Goal: Navigation & Orientation: Find specific page/section

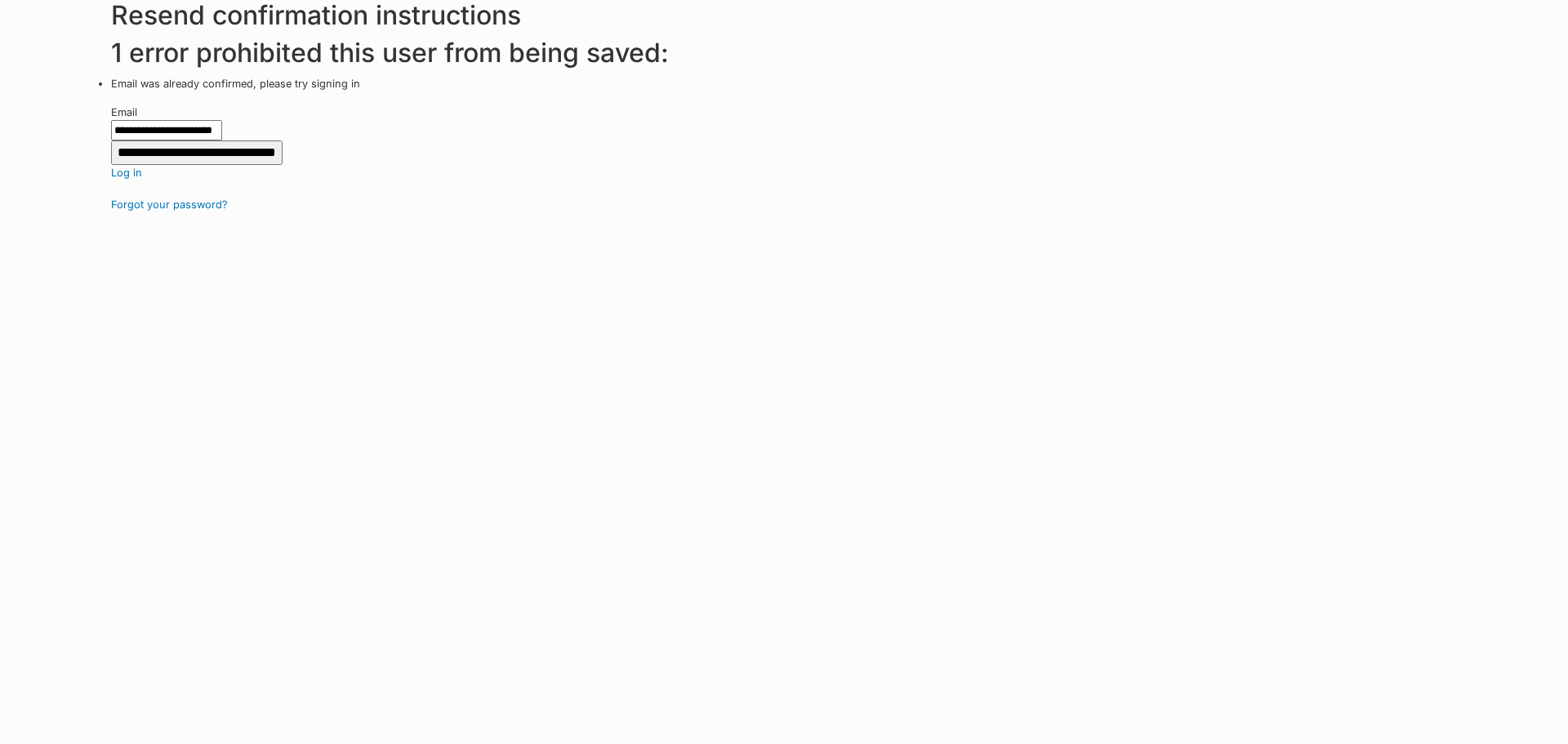
drag, startPoint x: 125, startPoint y: 172, endPoint x: 123, endPoint y: 189, distance: 17.1
click at [125, 172] on link "Log in" at bounding box center [840, 173] width 1458 height 16
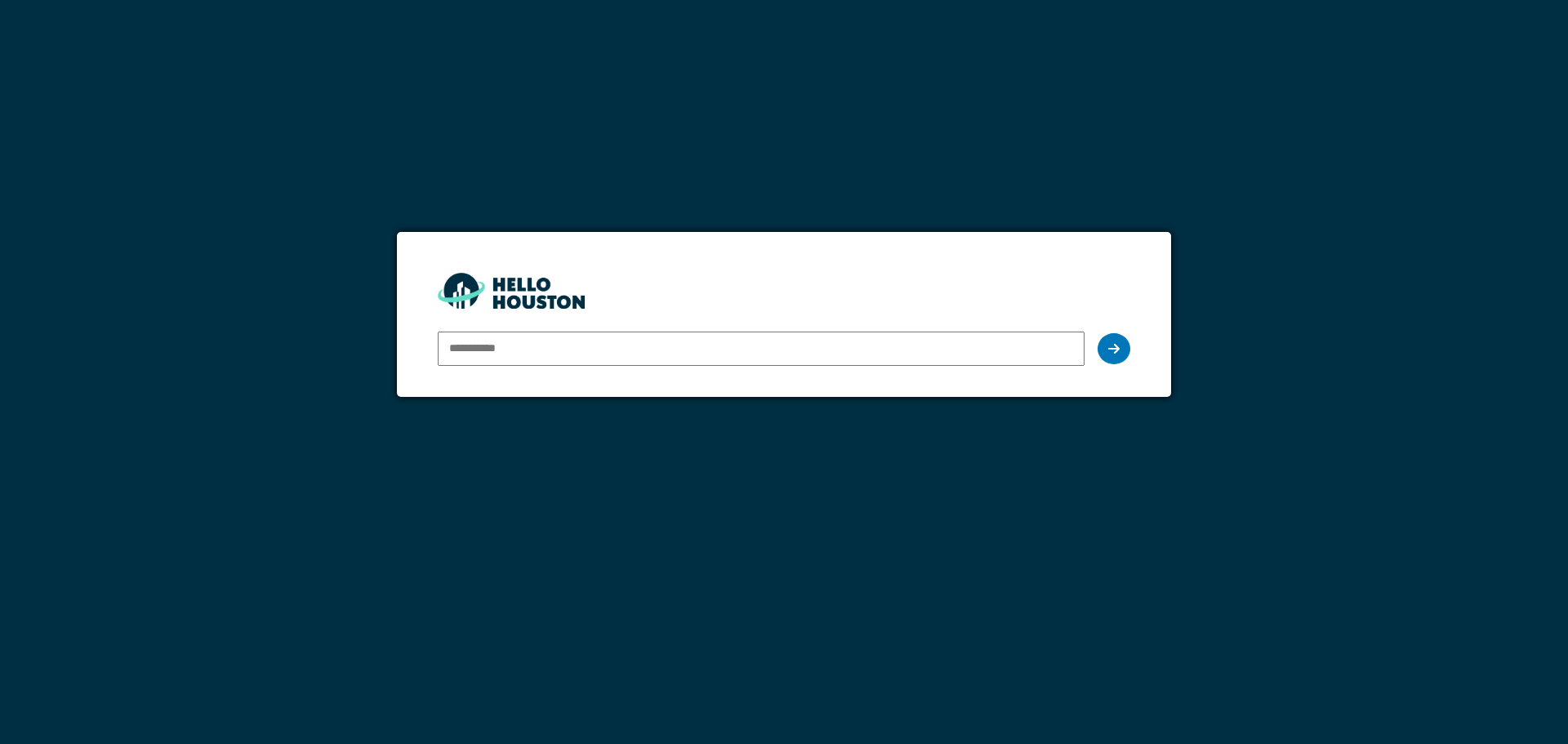
type input "**********"
click at [1121, 342] on div at bounding box center [1113, 349] width 32 height 31
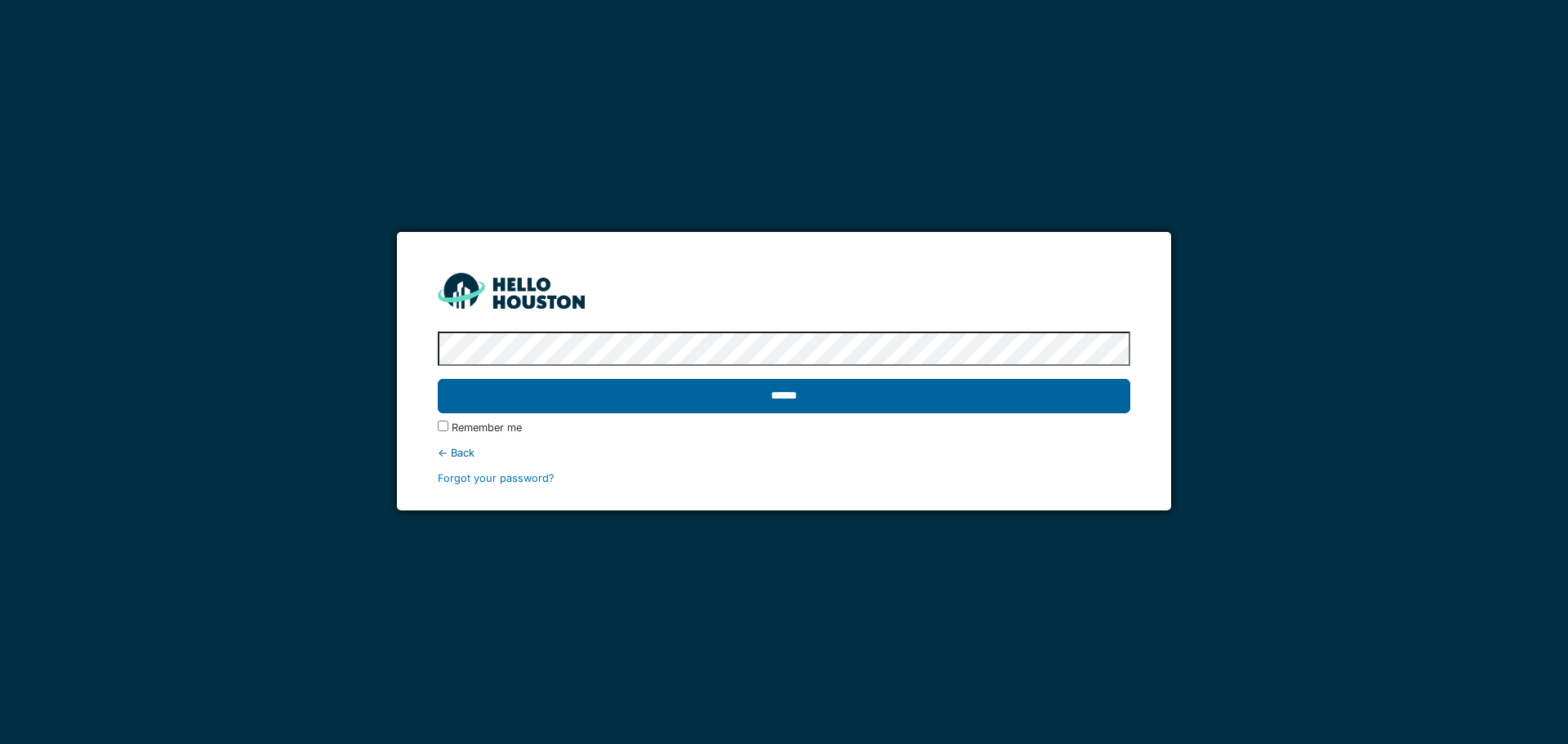
click at [790, 401] on input "******" at bounding box center [784, 396] width 692 height 34
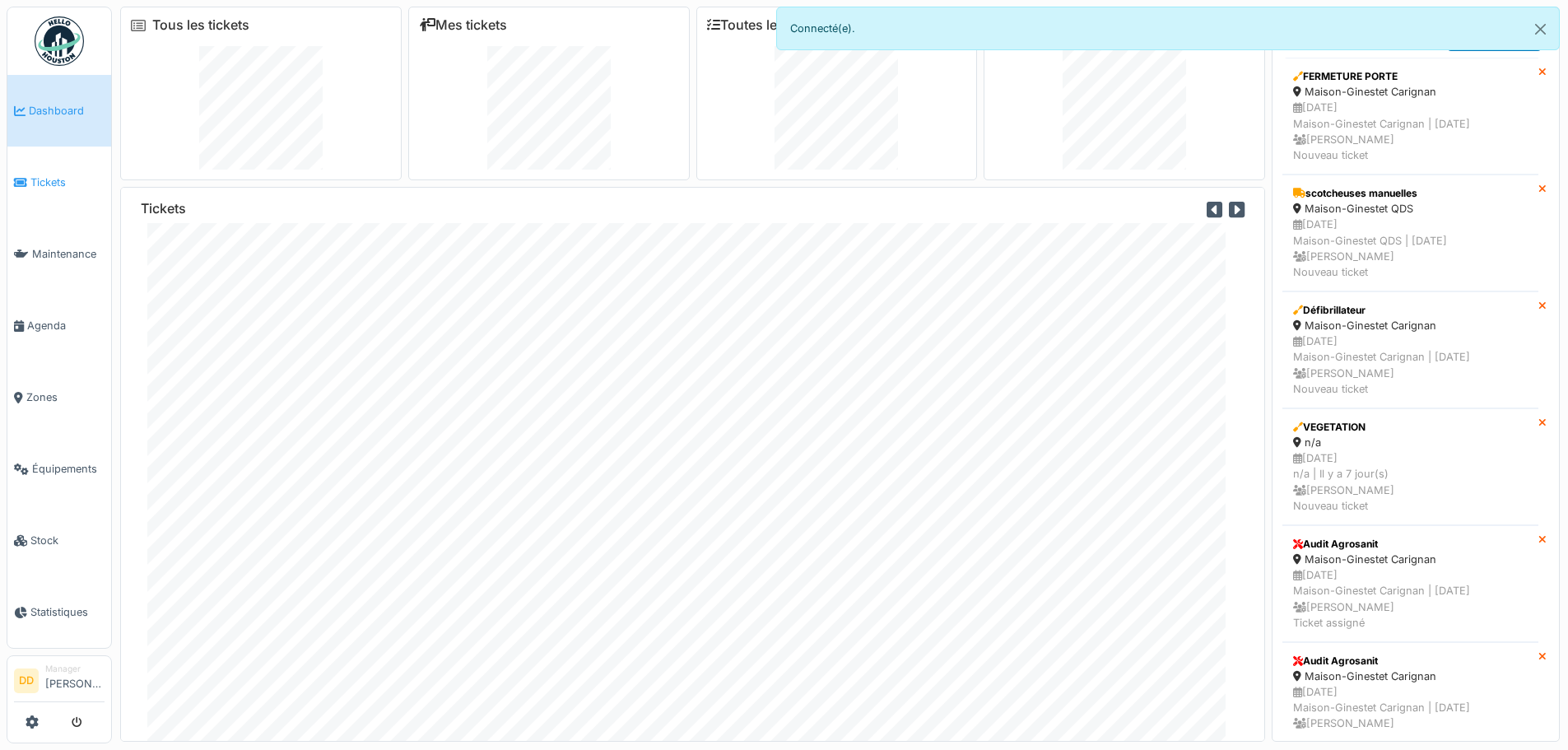
click at [42, 177] on span "Tickets" at bounding box center [67, 182] width 74 height 16
click at [1347, 250] on div "02/09/2025 Maison-Ginestet QDS | Il y a 0 jour(s) Didier Dupon Nouveau ticket" at bounding box center [1410, 248] width 234 height 63
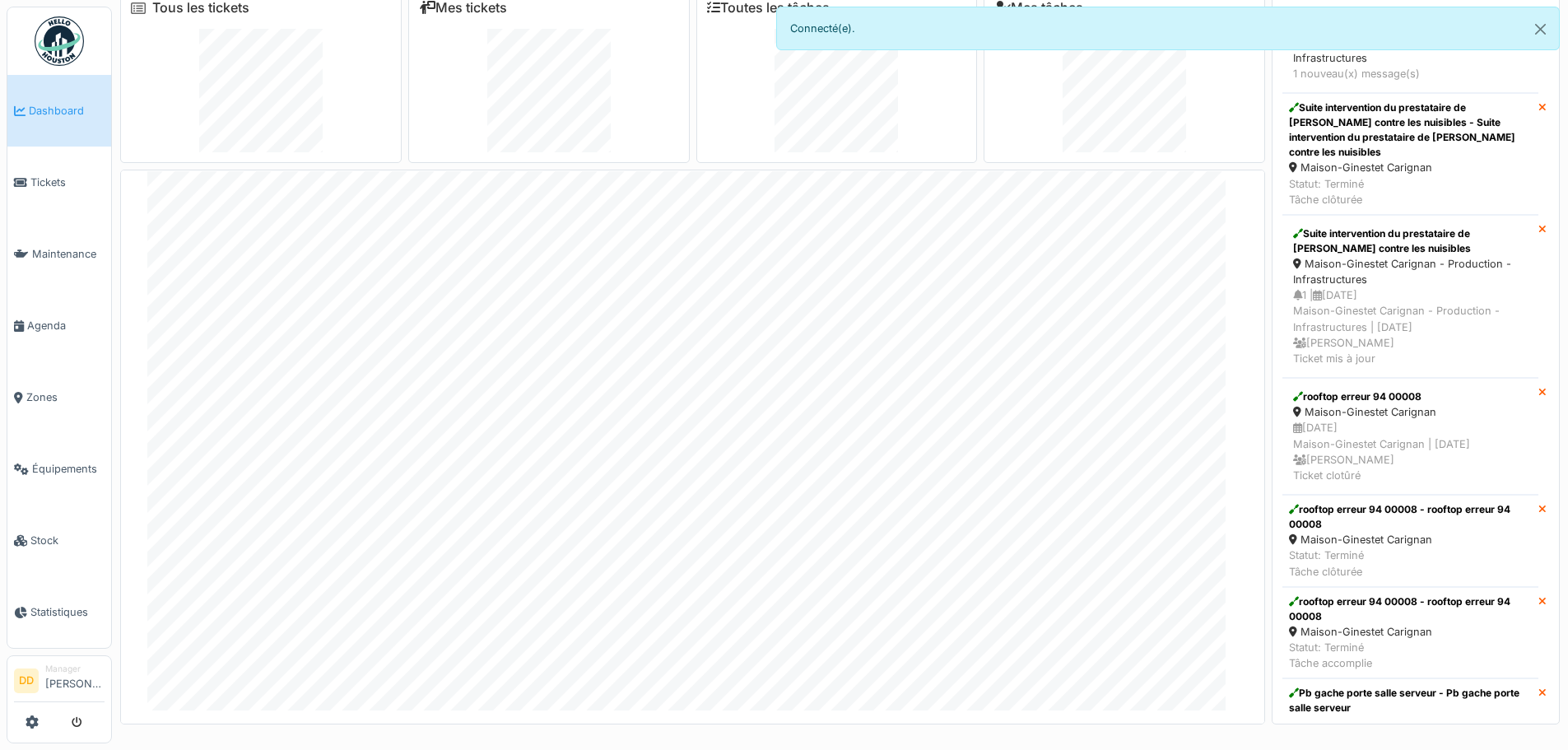
scroll to position [1219, 0]
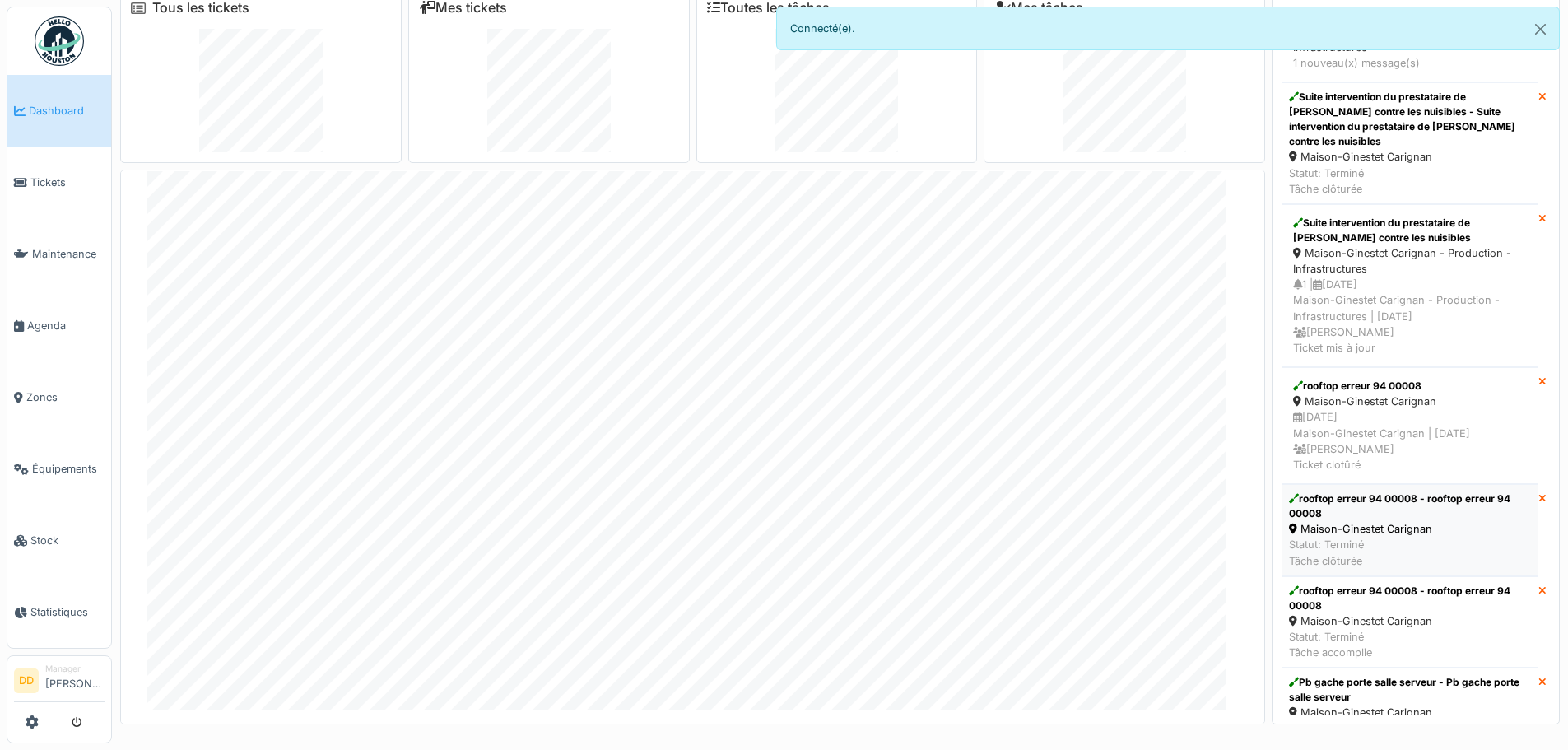
click at [1319, 537] on div "Maison-Ginestet Carignan" at bounding box center [1409, 529] width 242 height 16
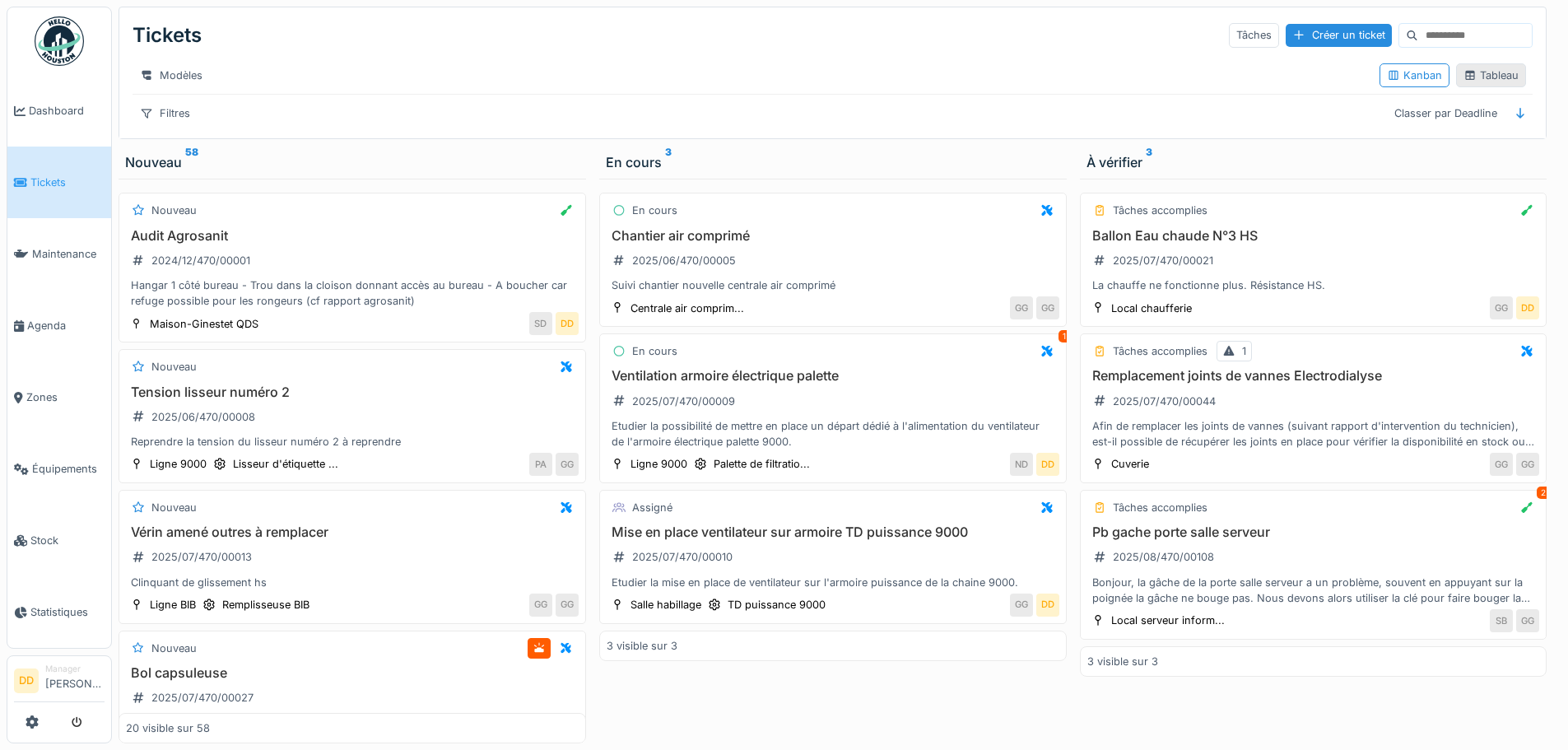
click at [1477, 81] on div "Tableau" at bounding box center [1491, 76] width 55 height 16
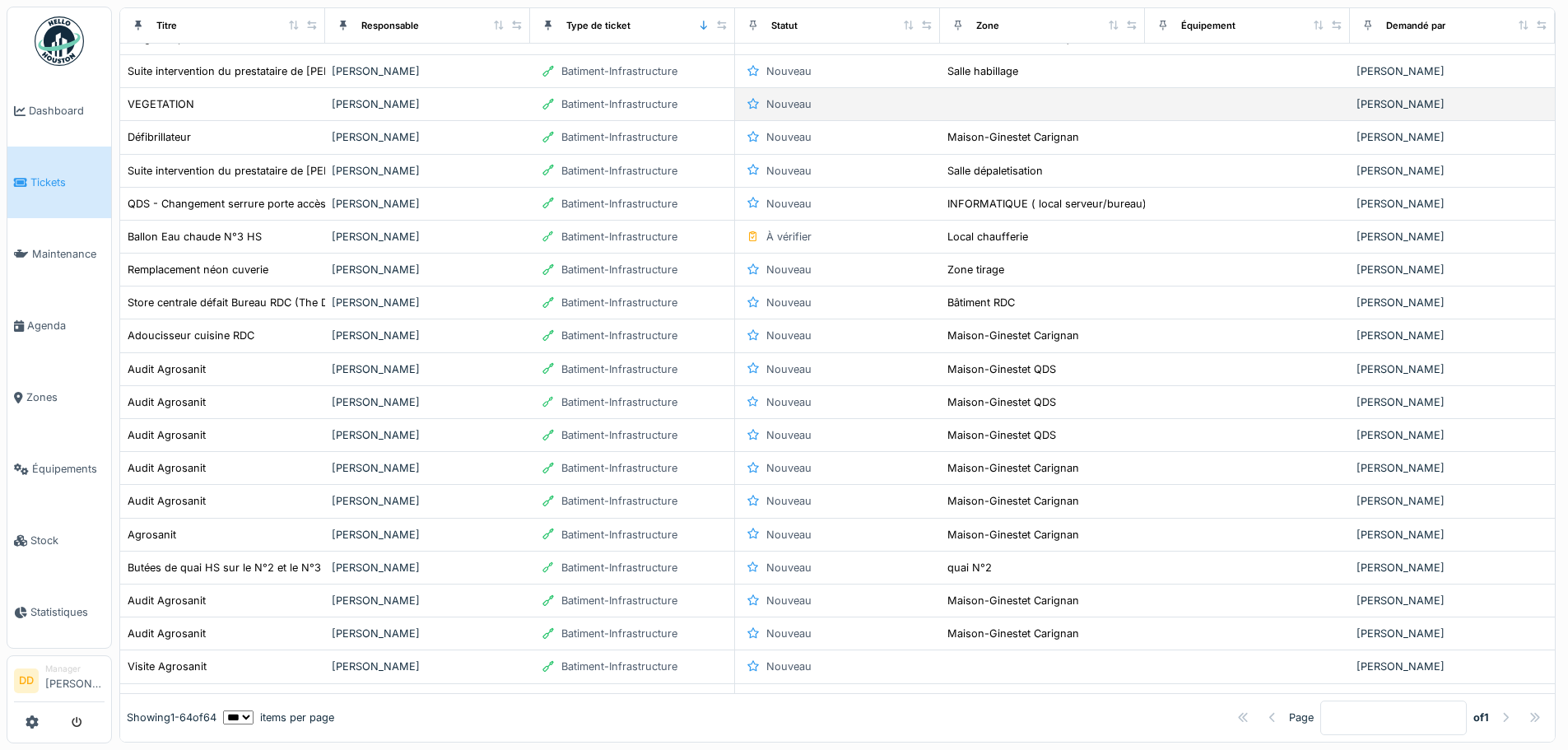
scroll to position [412, 0]
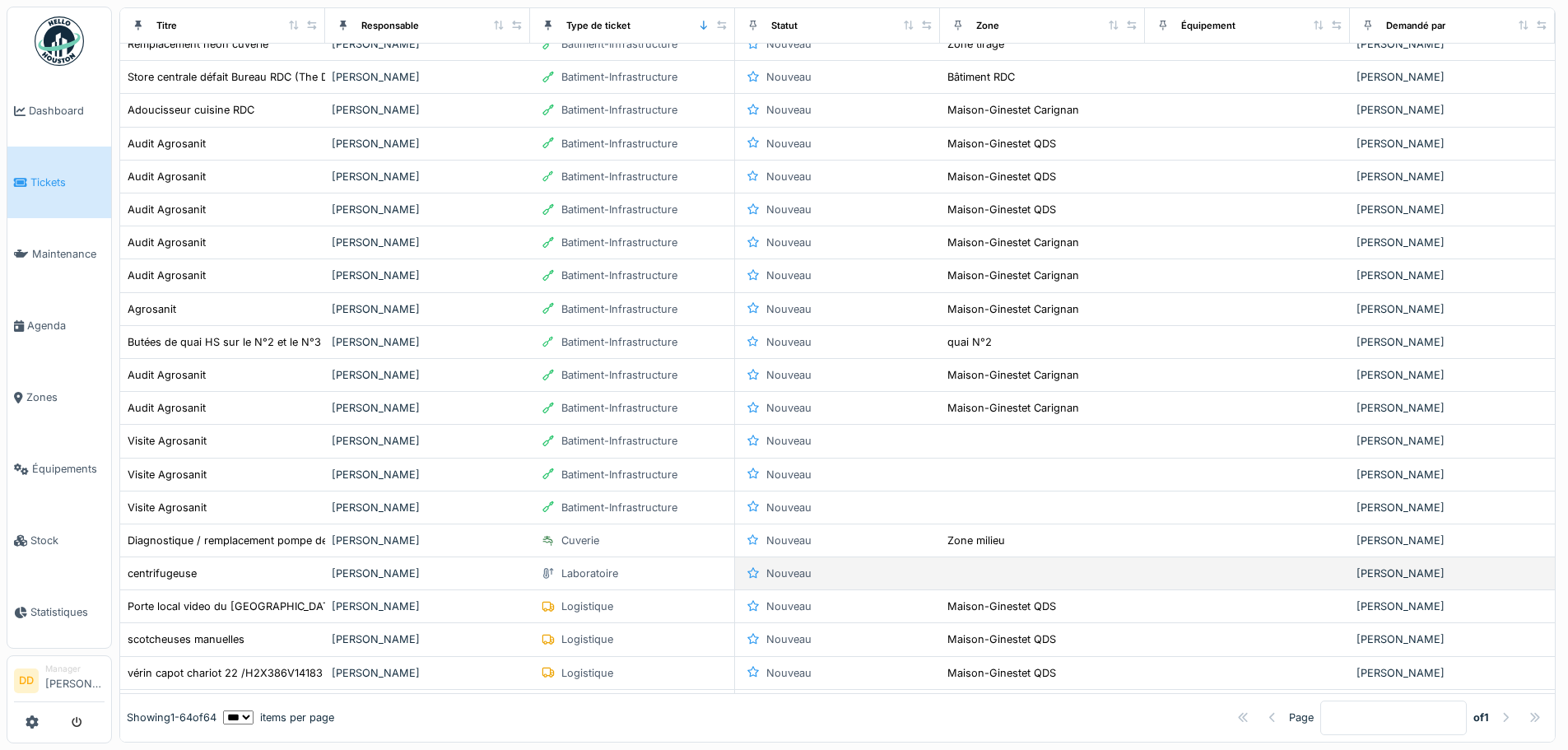
click at [576, 581] on div "Laboratoire" at bounding box center [590, 574] width 57 height 16
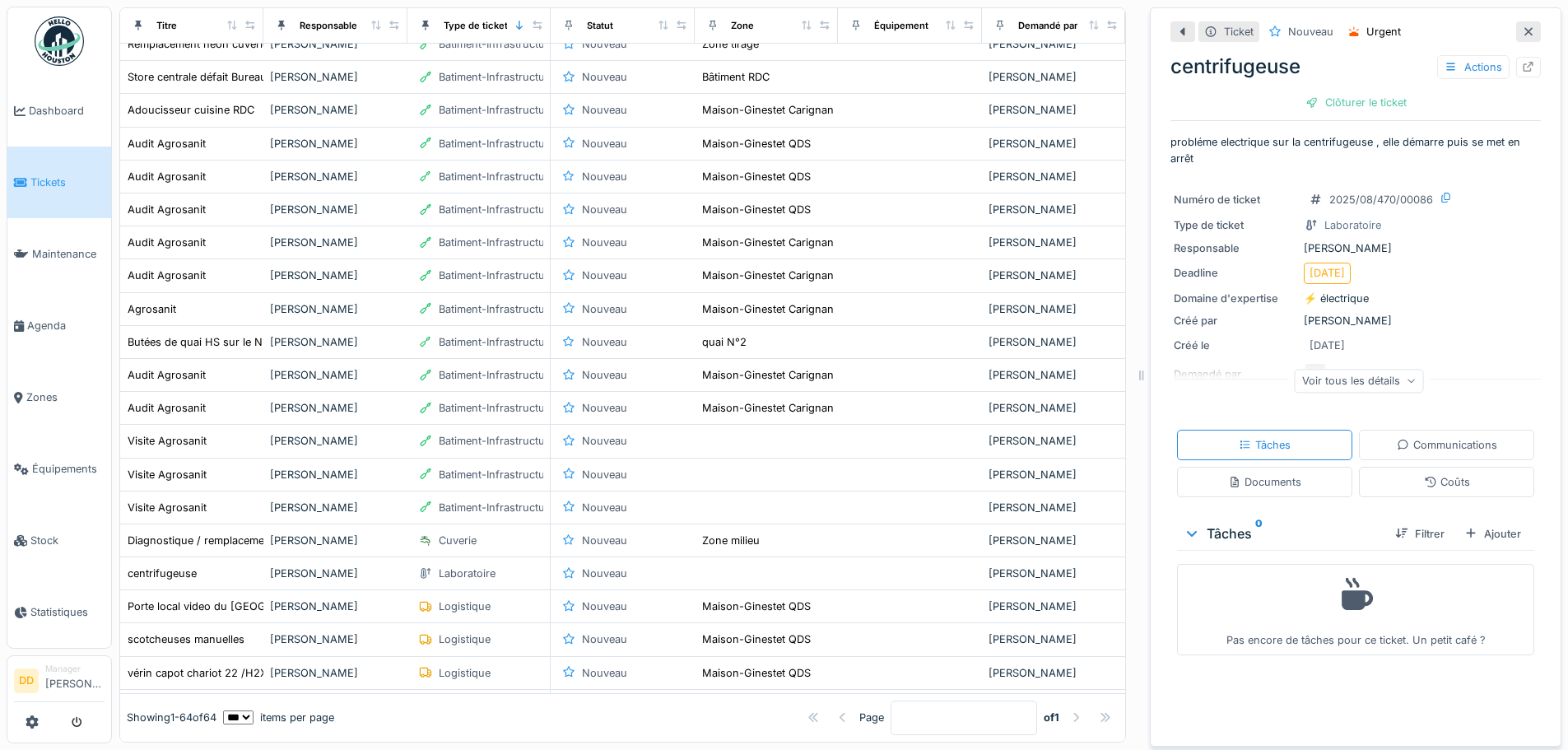
scroll to position [13, 0]
click at [1404, 438] on div "Communications" at bounding box center [1447, 445] width 100 height 16
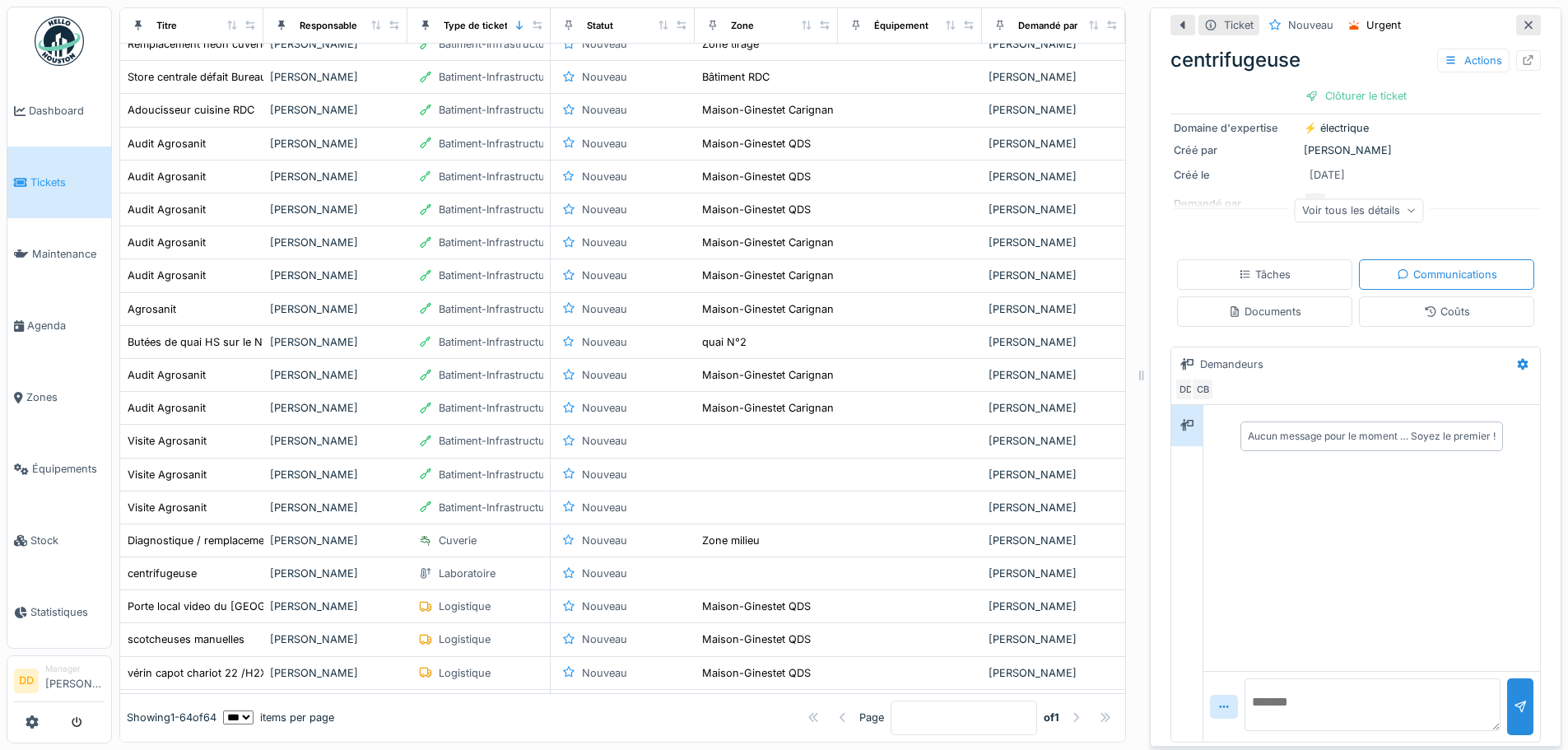
scroll to position [176, 0]
click at [1262, 682] on textarea at bounding box center [1372, 701] width 256 height 52
click at [1268, 709] on textarea "**********" at bounding box center [1372, 701] width 256 height 52
type textarea "**********"
click at [1514, 696] on div at bounding box center [1520, 704] width 13 height 16
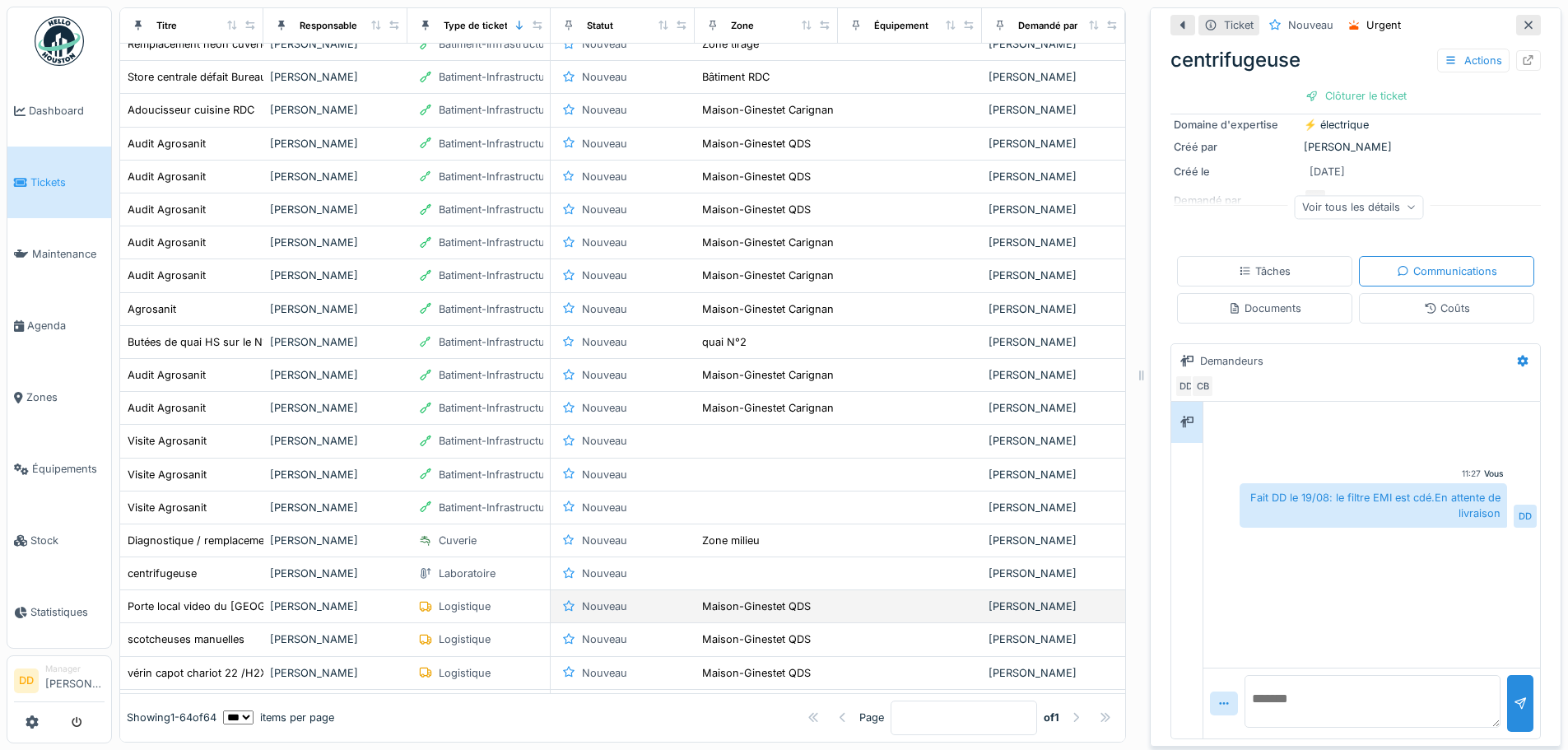
click at [306, 603] on div "[PERSON_NAME]" at bounding box center [335, 606] width 130 height 16
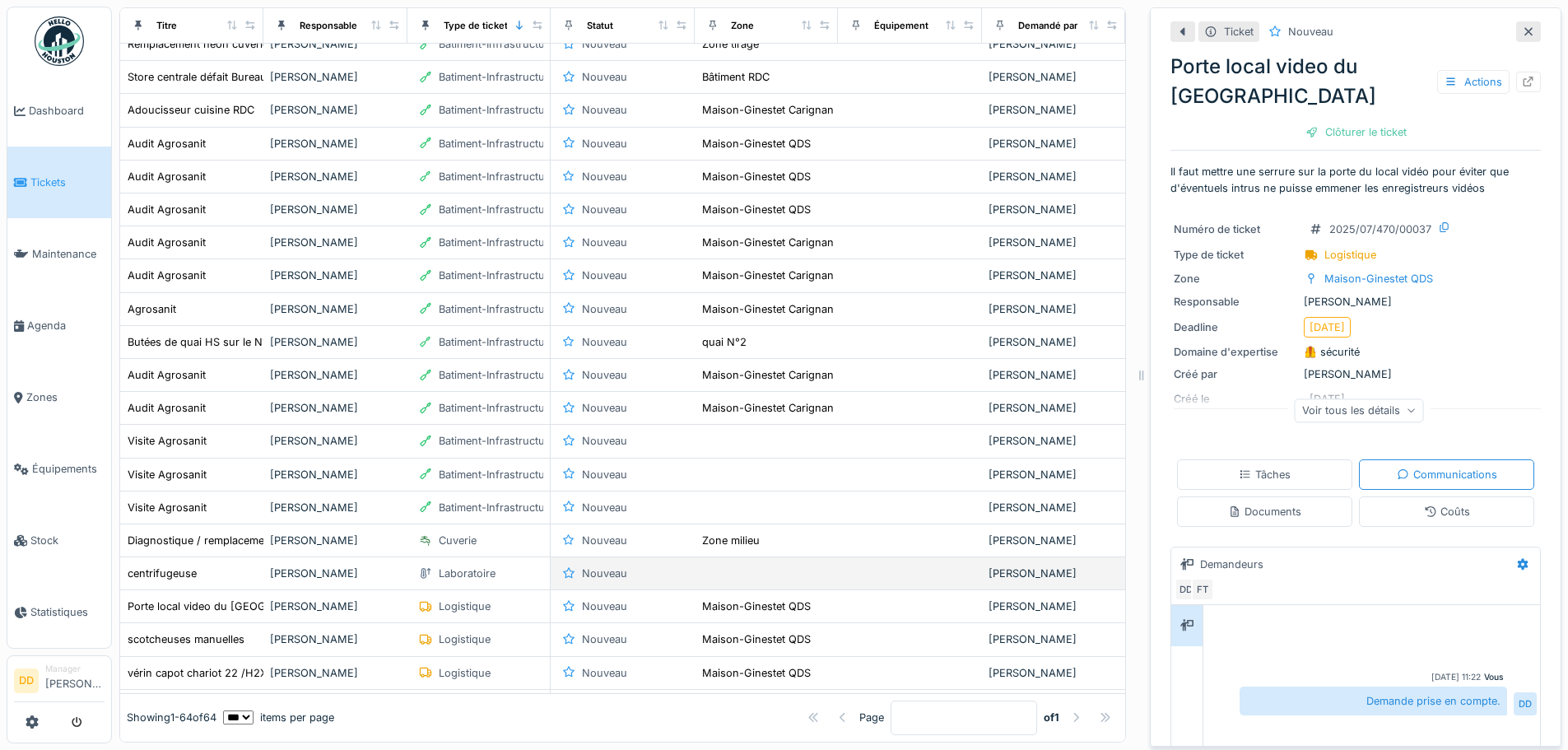
click at [235, 582] on div "centrifugeuse" at bounding box center [192, 574] width 130 height 18
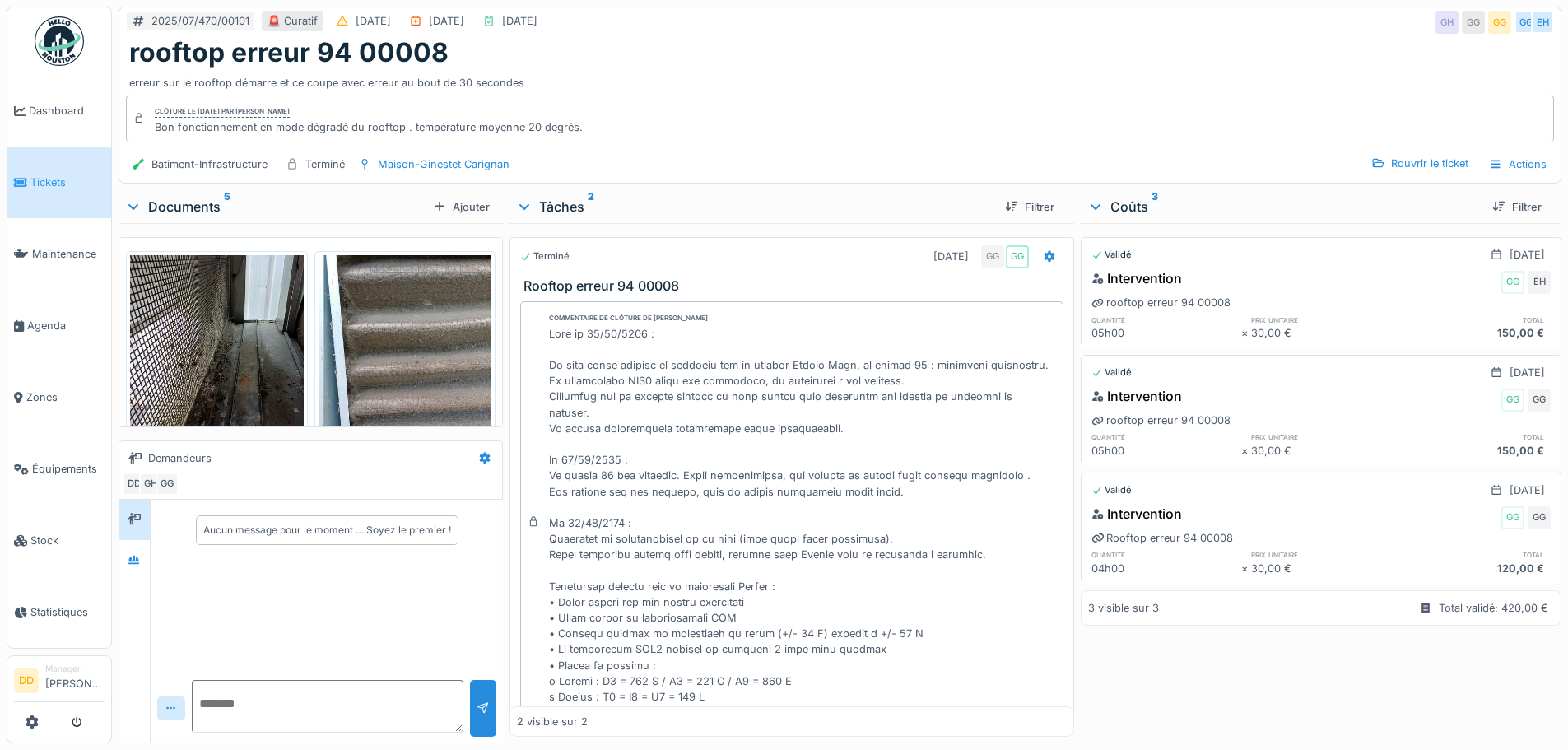
click at [62, 181] on span "Tickets" at bounding box center [67, 182] width 74 height 16
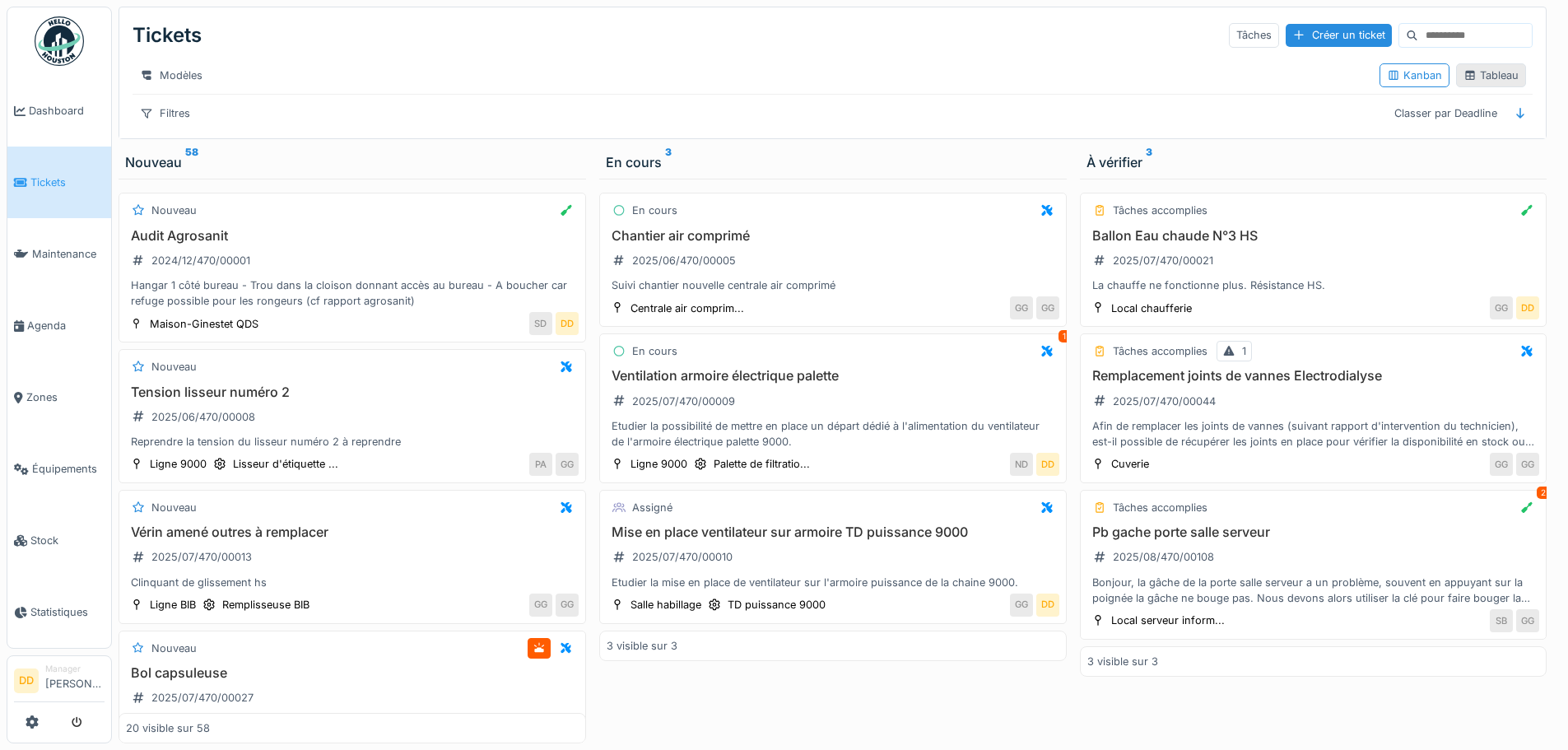
click at [1483, 83] on div "Tableau" at bounding box center [1491, 76] width 55 height 16
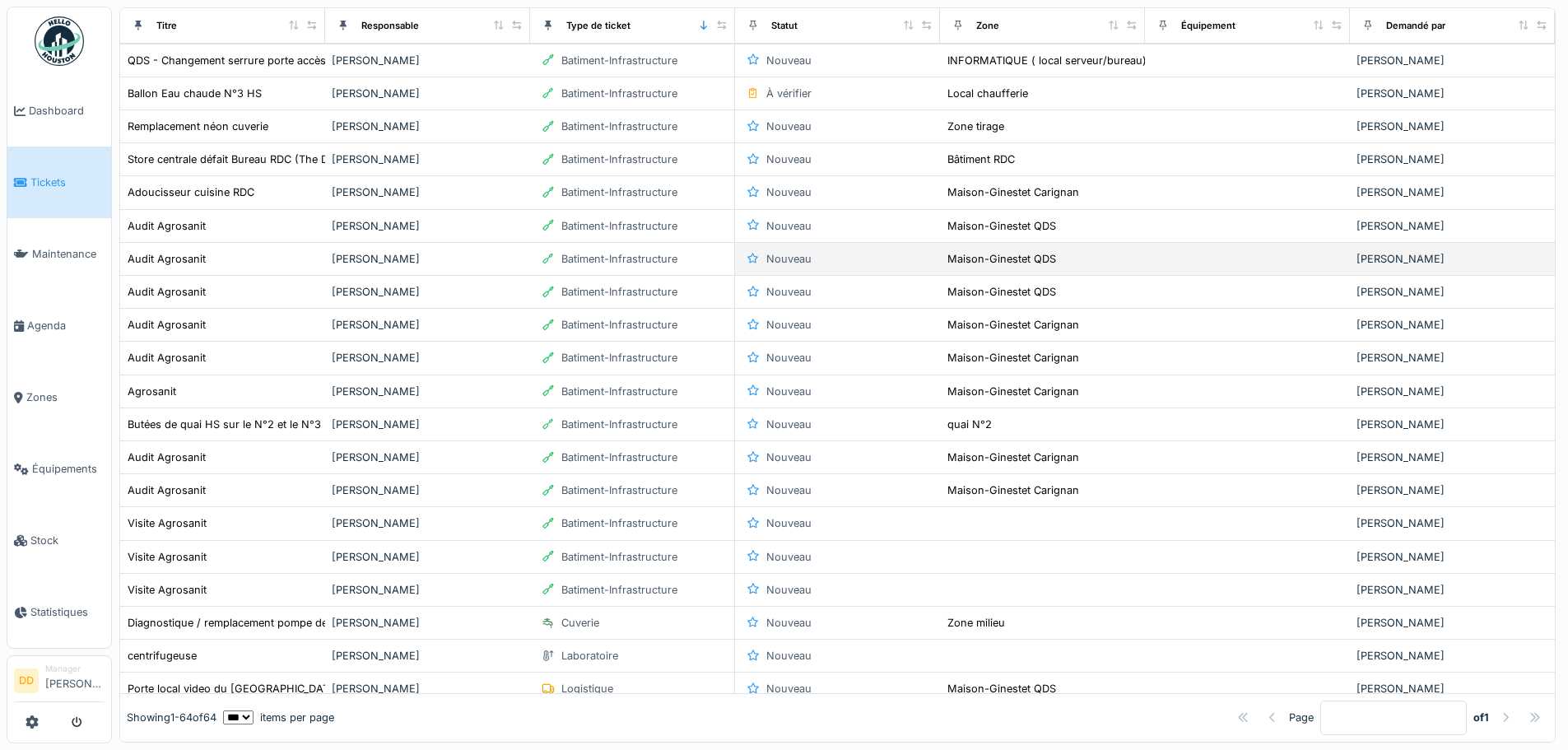
scroll to position [412, 0]
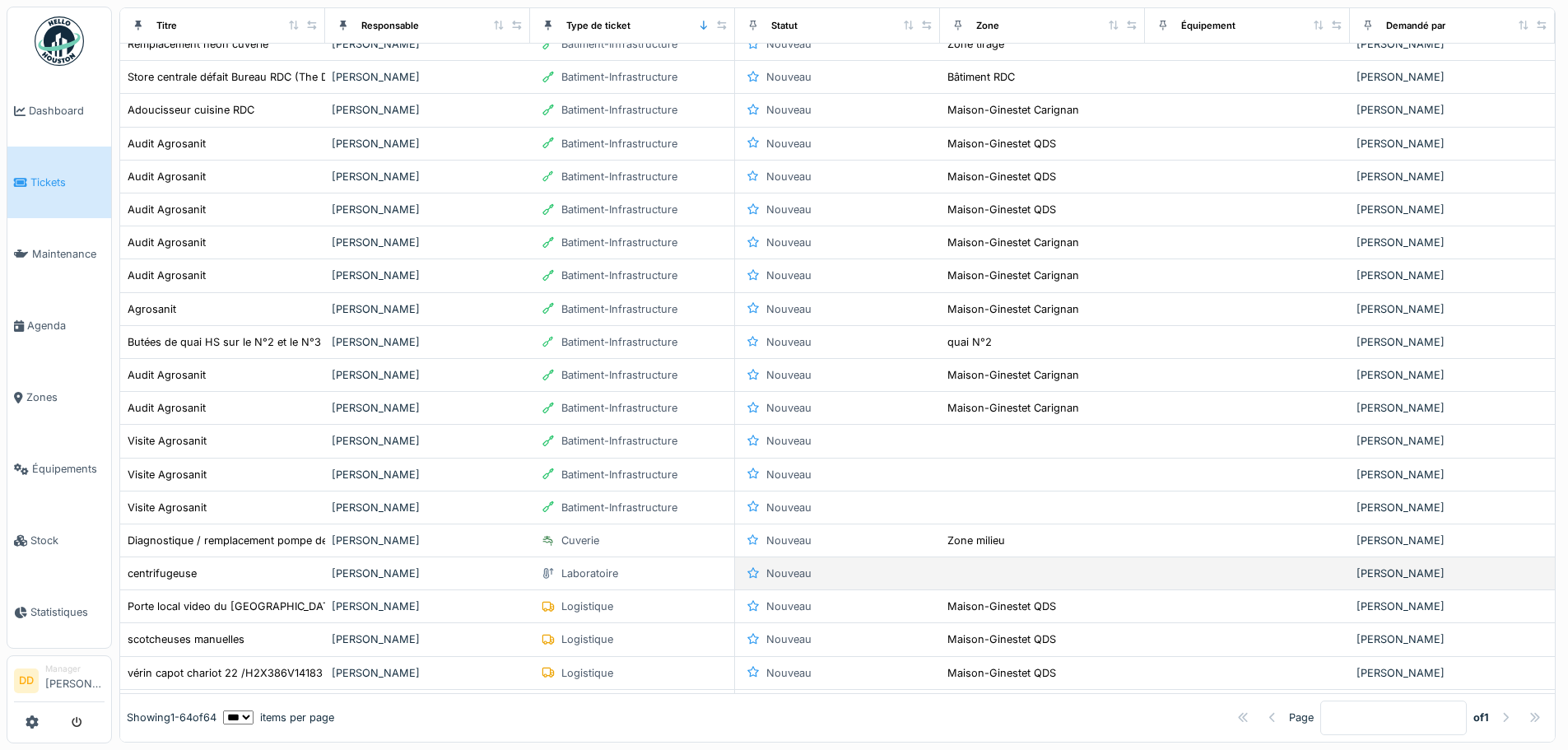
click at [345, 581] on div "[PERSON_NAME]" at bounding box center [427, 574] width 192 height 16
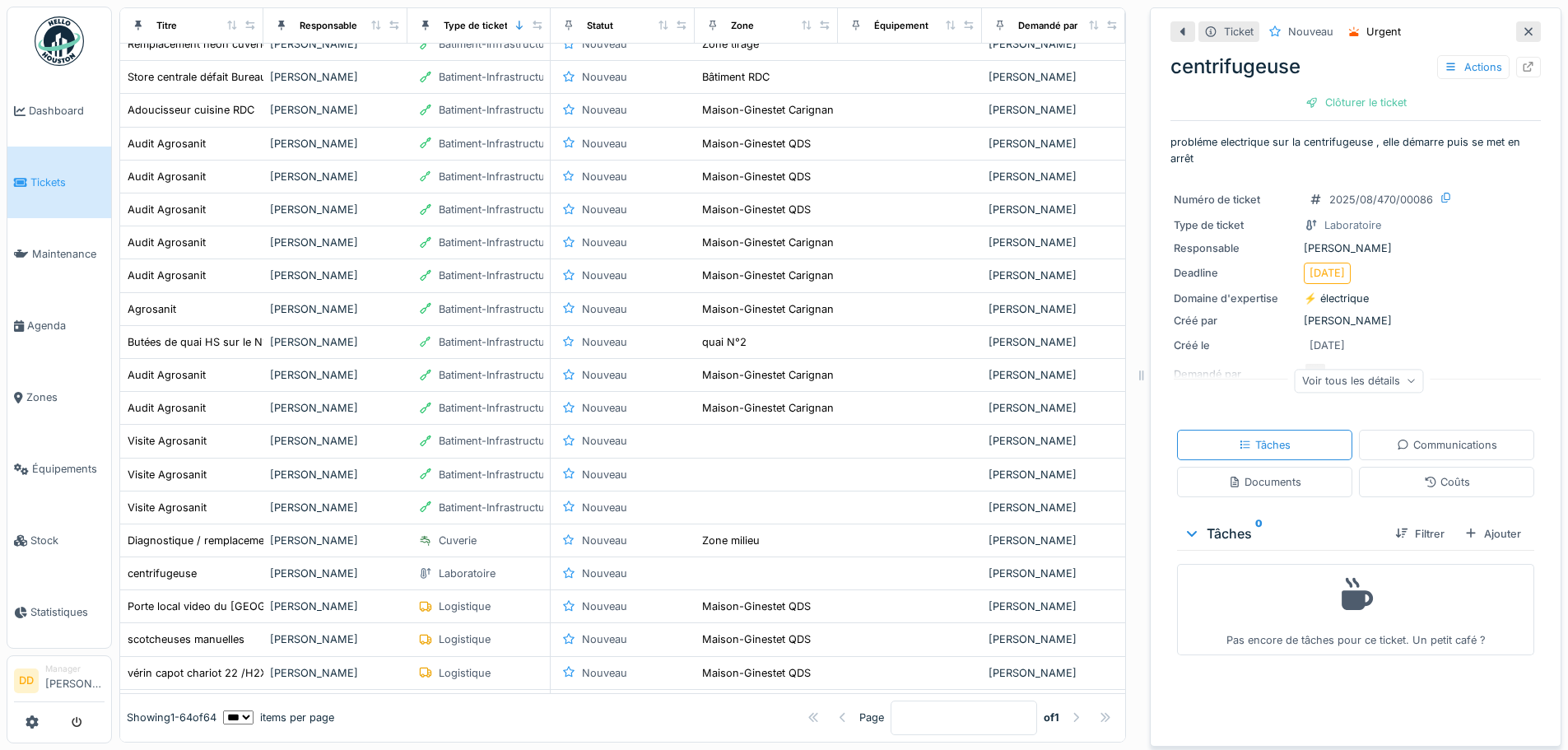
click at [1279, 647] on div "Pas encore de tâches pour ce ticket. Un petit café ?" at bounding box center [1355, 610] width 336 height 77
click at [1186, 540] on div at bounding box center [1192, 533] width 20 height 17
click at [1183, 536] on icon at bounding box center [1191, 533] width 17 height 13
click at [1475, 537] on div "Ajouter" at bounding box center [1492, 534] width 70 height 23
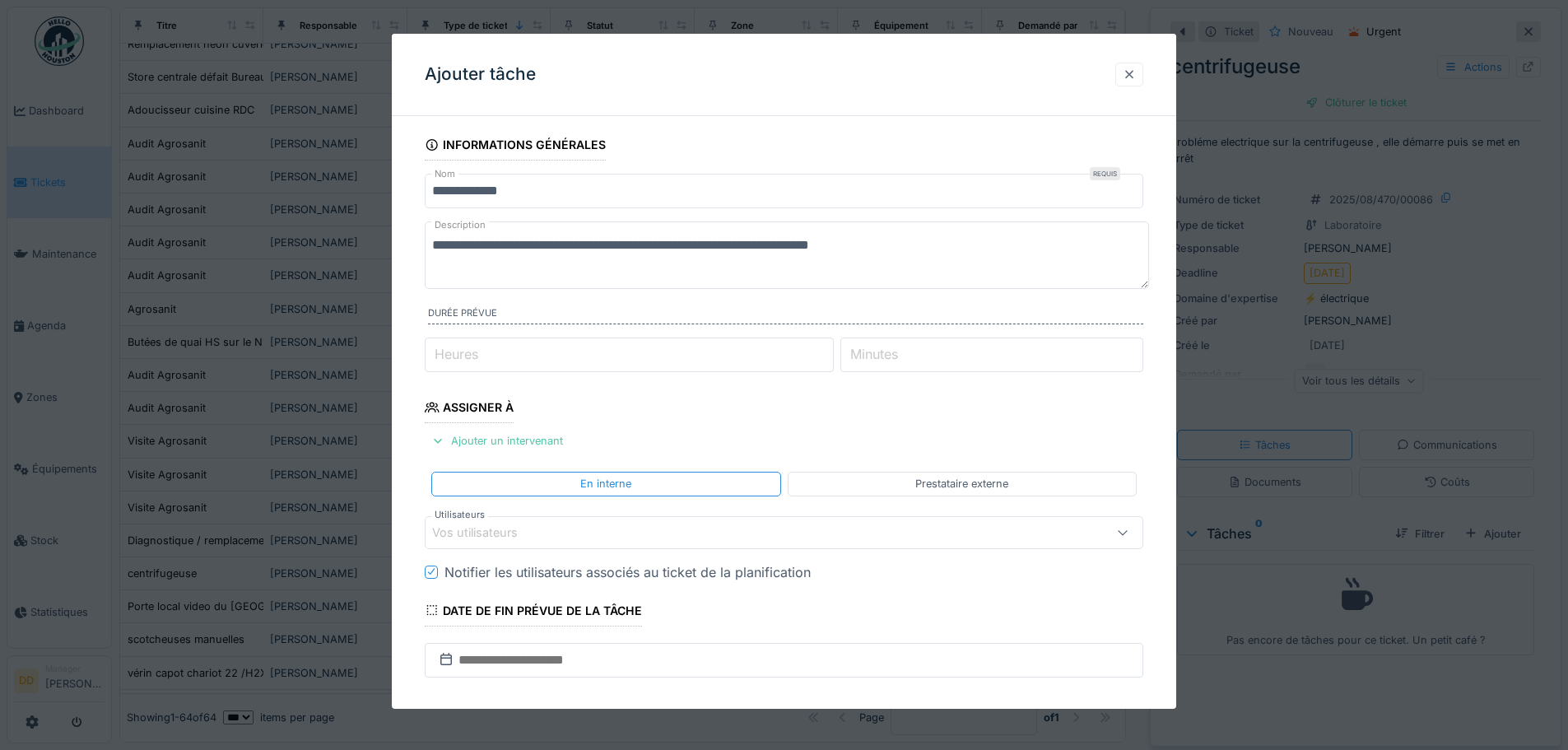
click at [1136, 75] on div at bounding box center [1129, 75] width 13 height 16
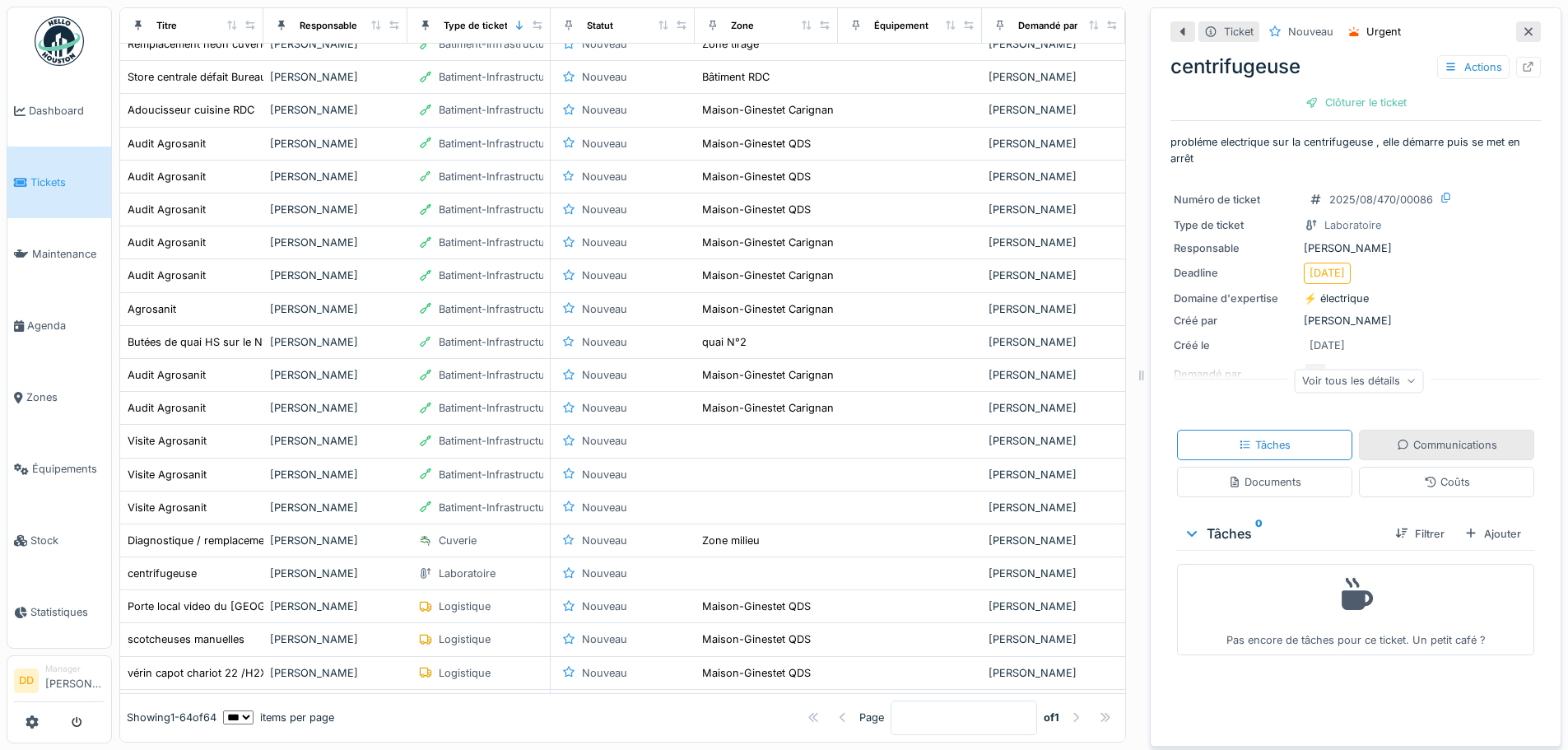
click at [1397, 443] on icon at bounding box center [1403, 444] width 13 height 11
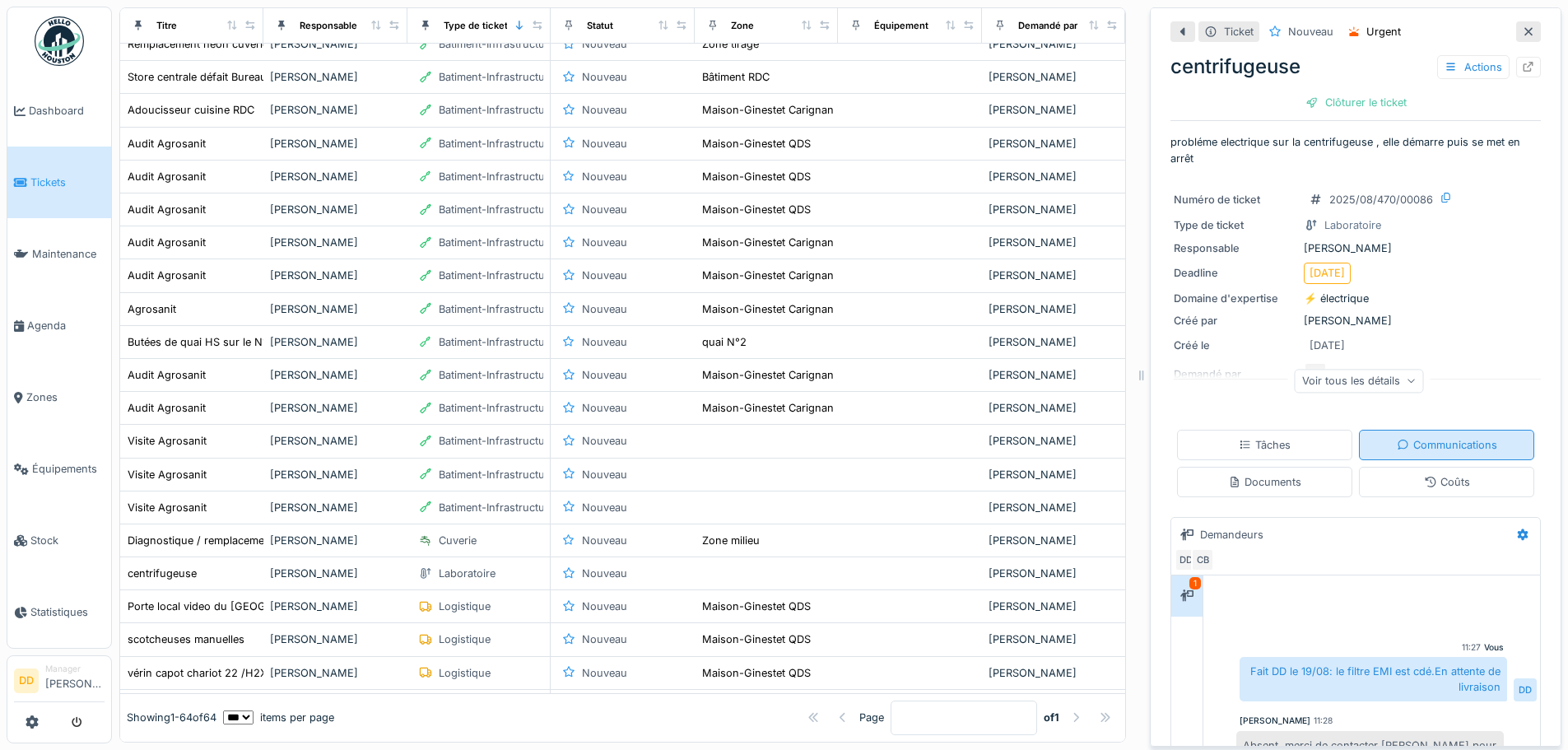
scroll to position [13, 0]
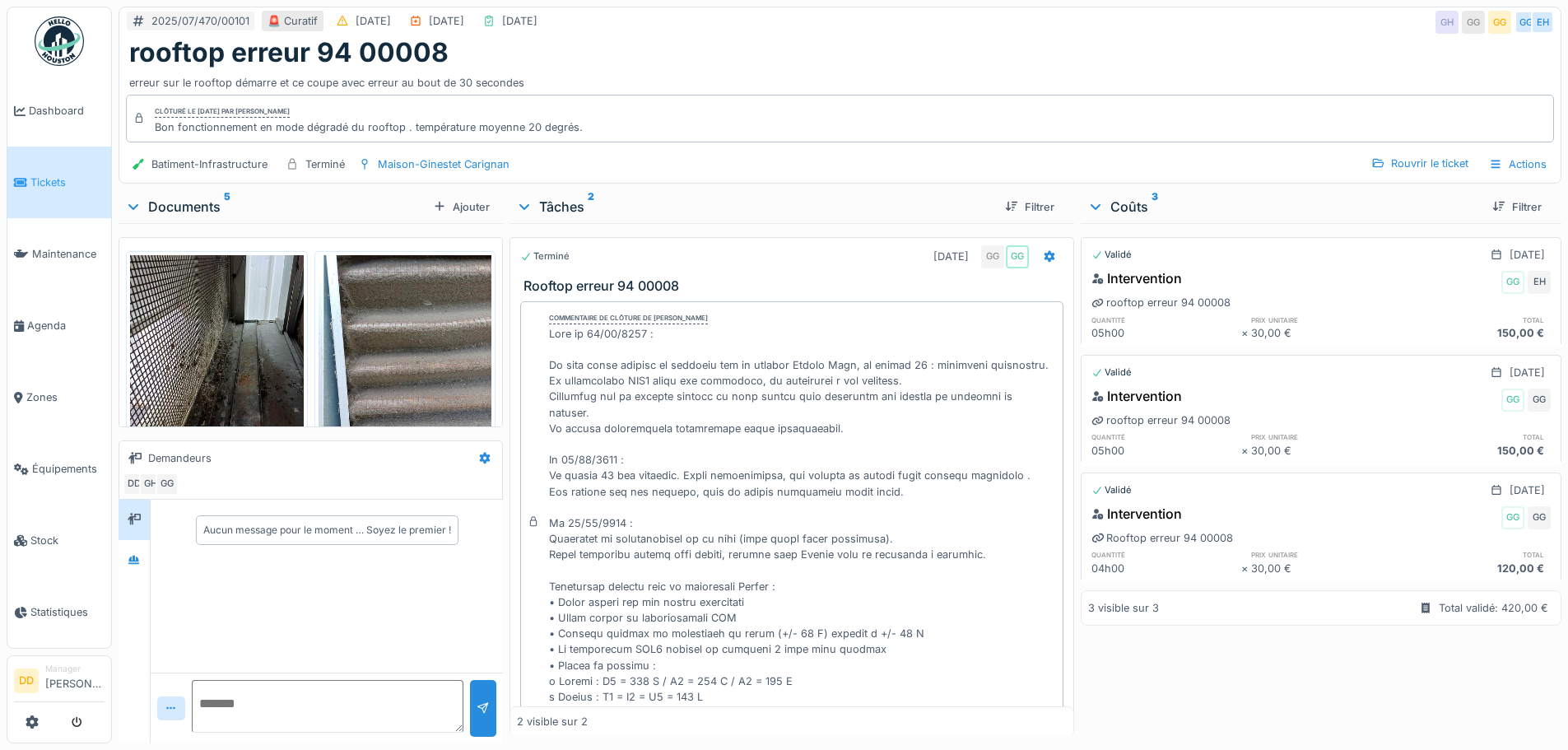
scroll to position [13, 0]
click at [44, 110] on span "Dashboard" at bounding box center [66, 110] width 76 height 16
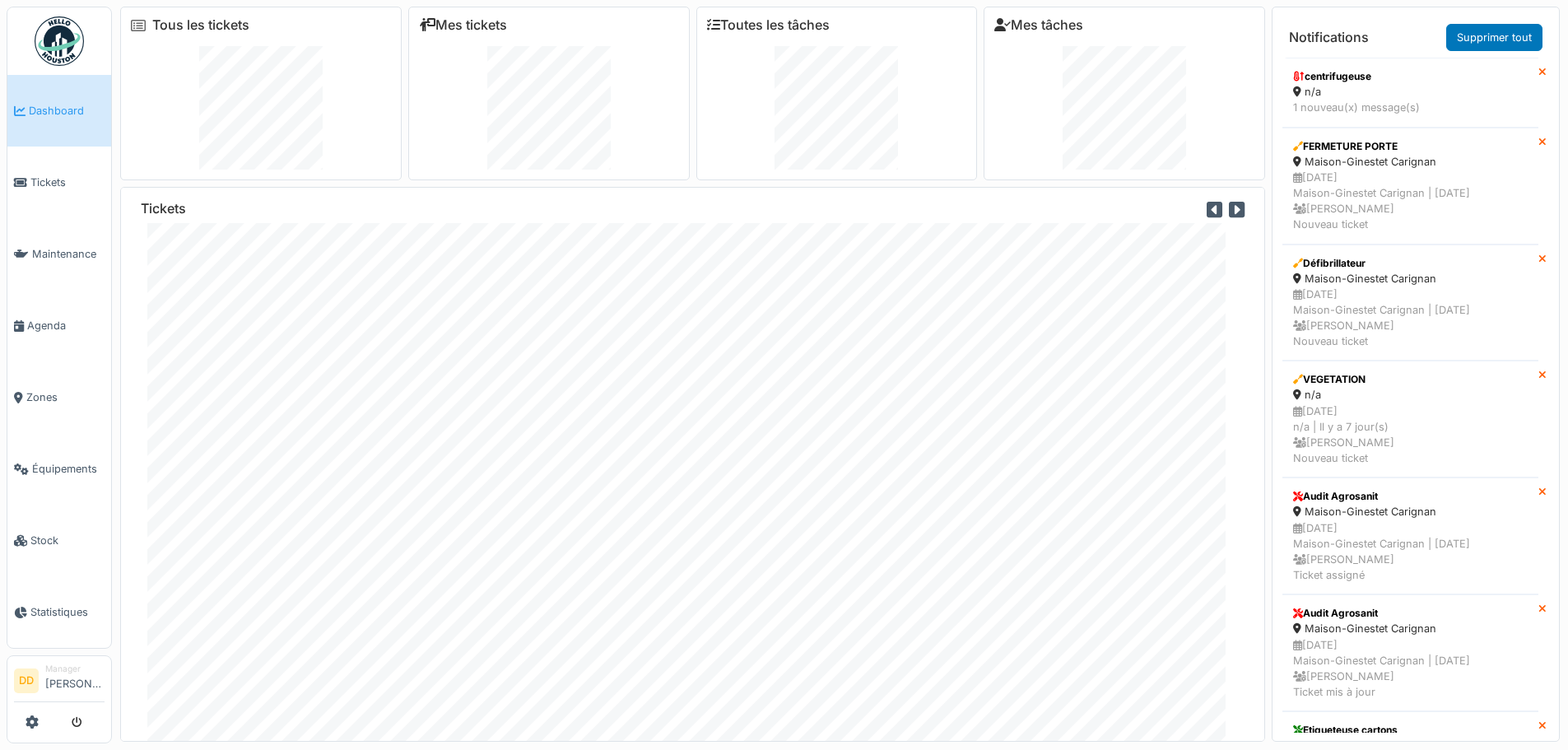
click at [63, 663] on div "Manager" at bounding box center [75, 669] width 59 height 13
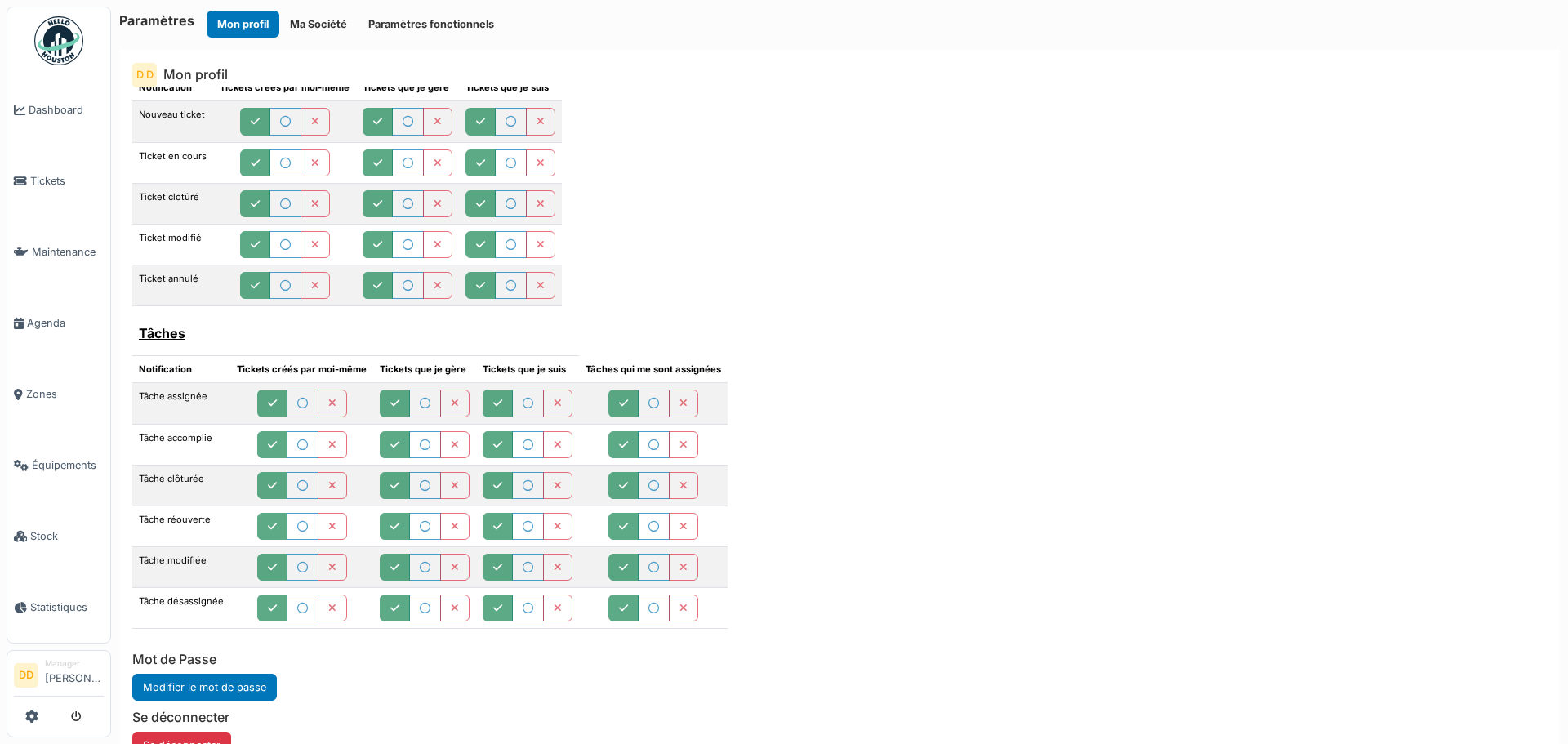
scroll to position [50, 0]
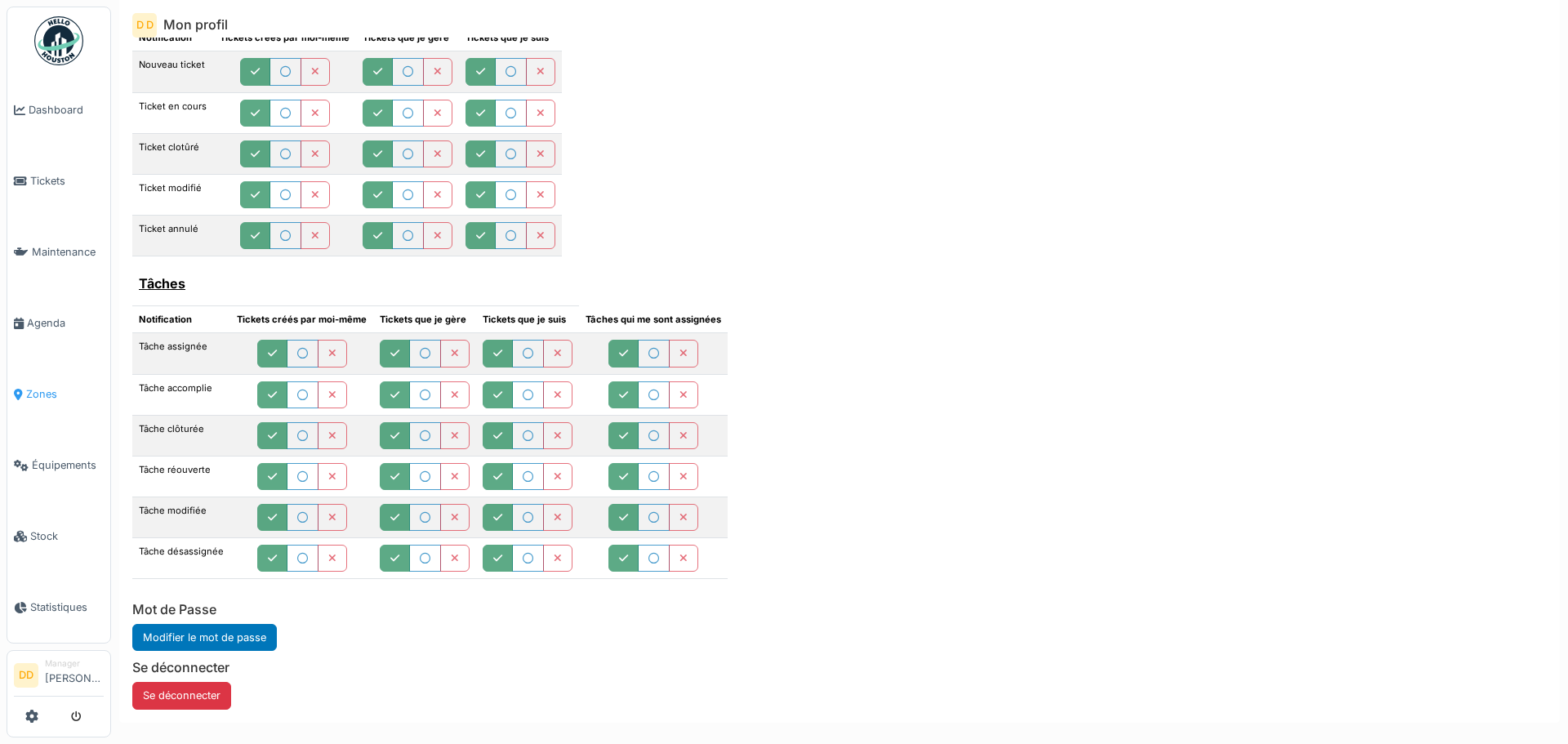
click at [40, 388] on span "Zones" at bounding box center [65, 394] width 77 height 16
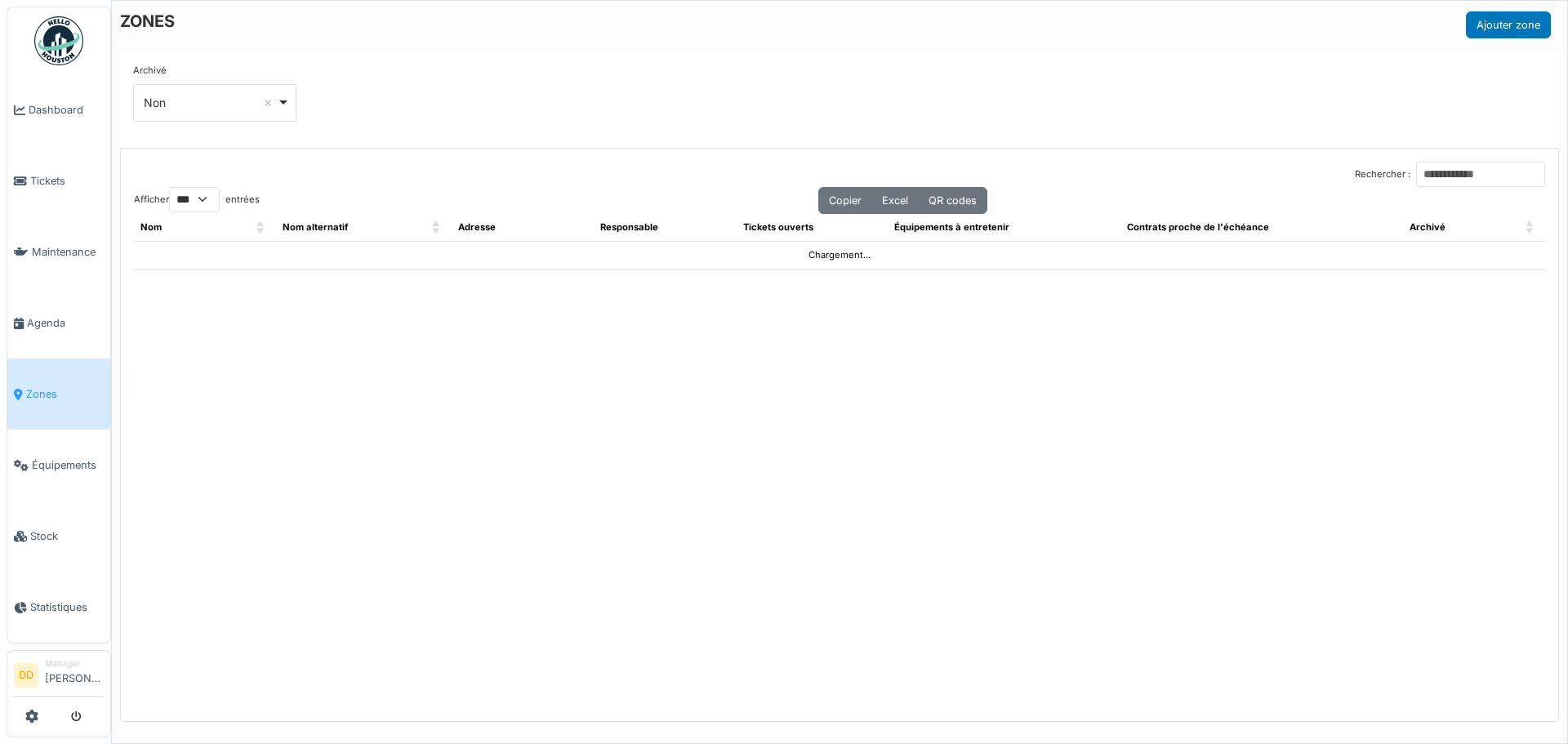
select select "***"
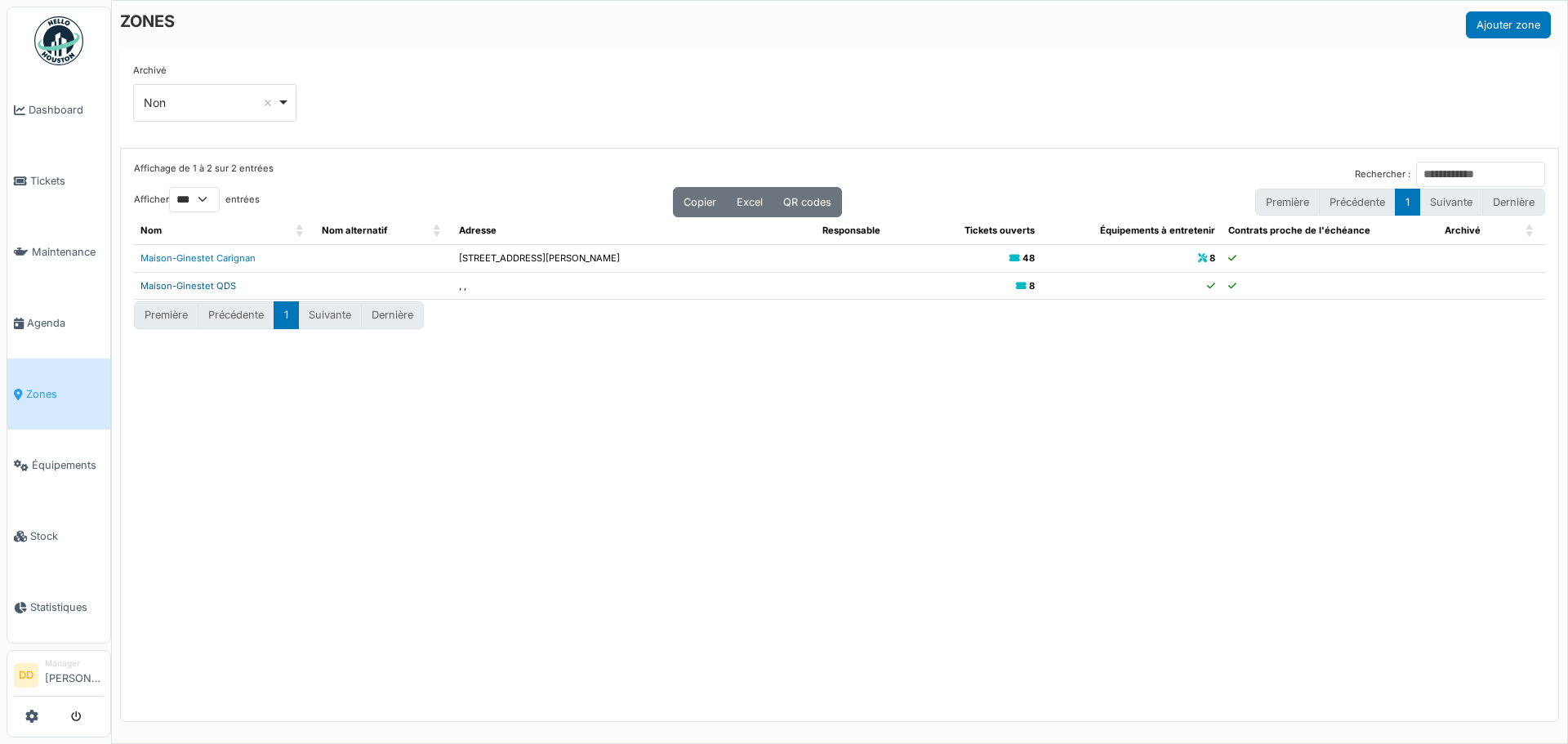
click at [217, 283] on link "Maison-Ginestet QDS" at bounding box center [189, 286] width 96 height 12
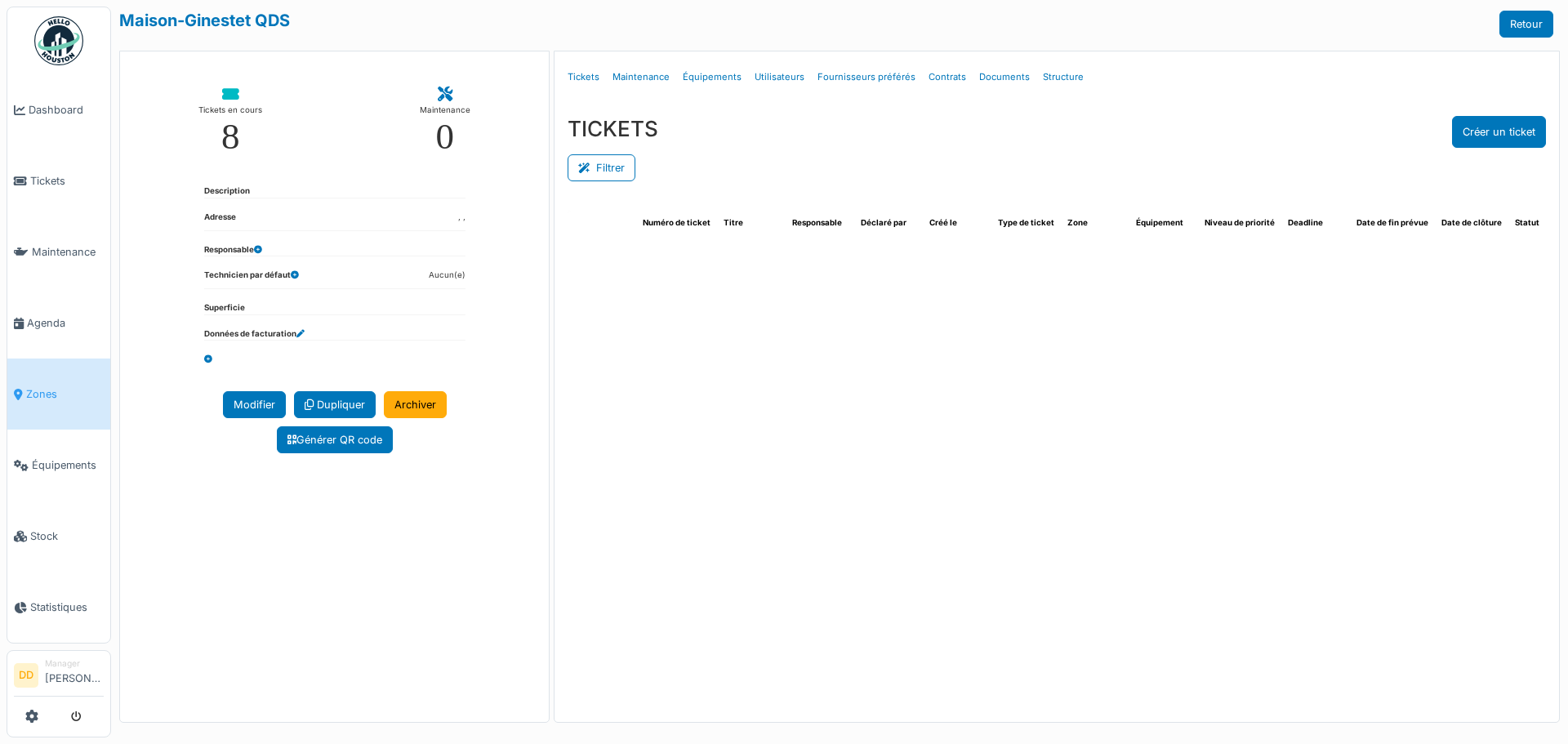
select select "***"
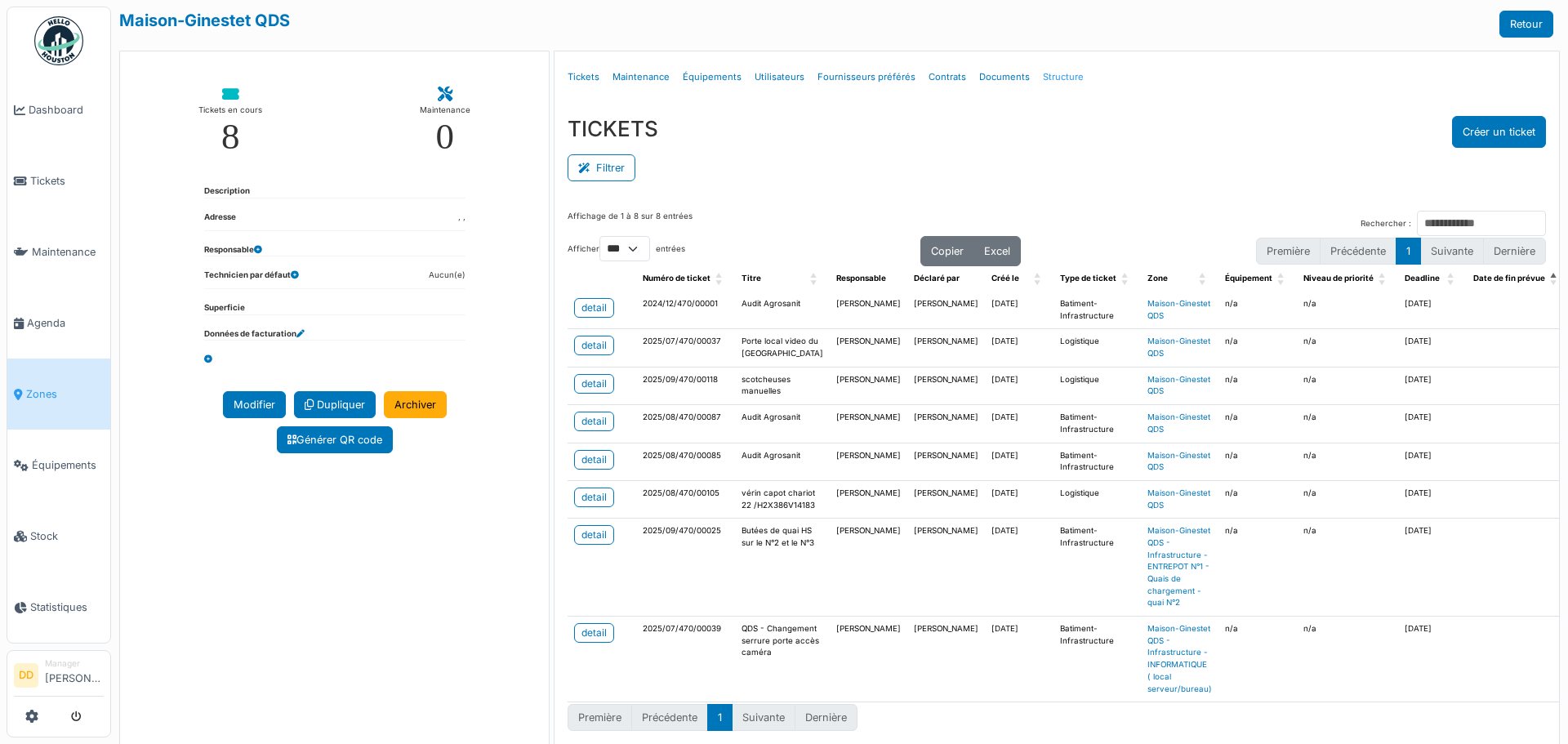
click at [1051, 80] on link "Structure" at bounding box center [1063, 76] width 54 height 38
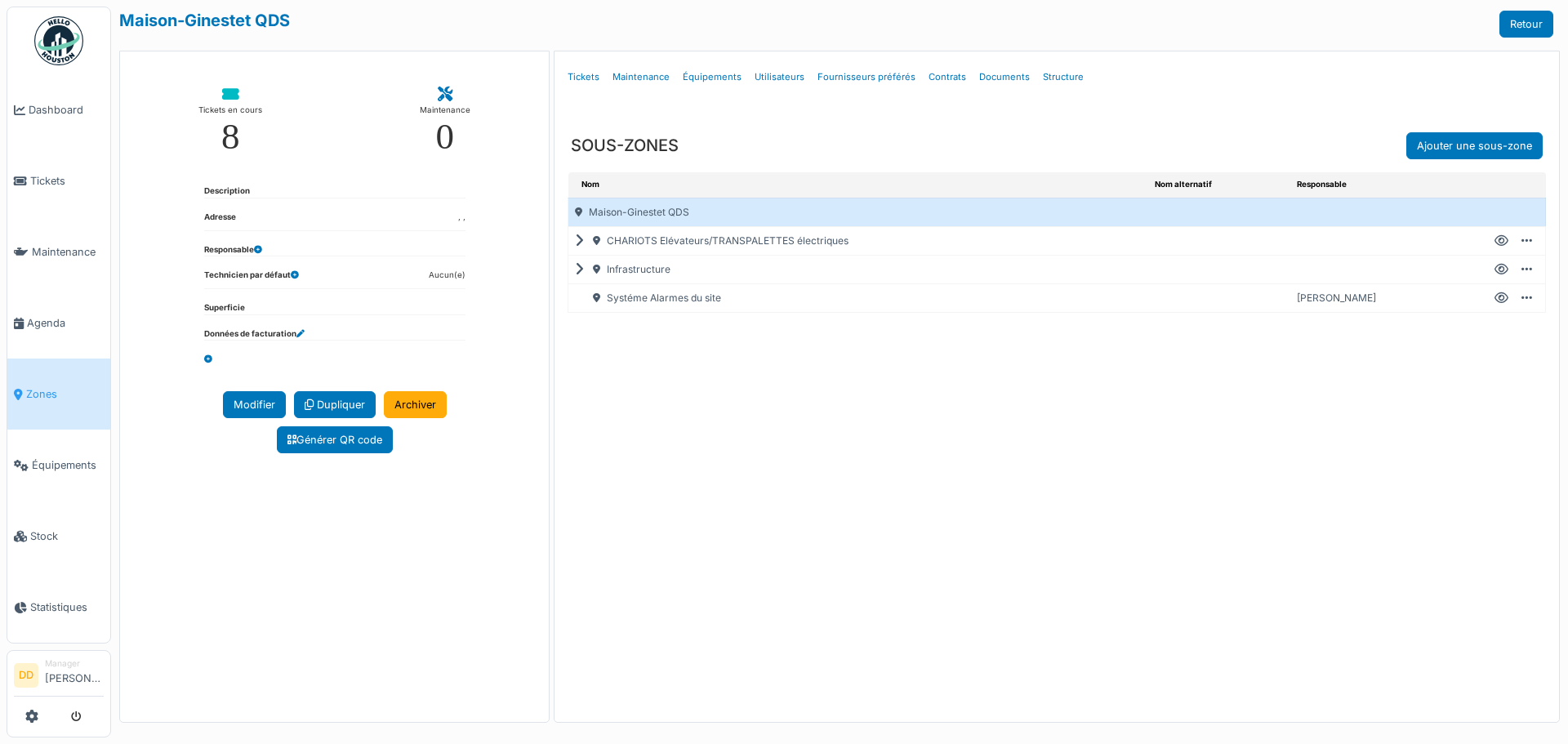
click at [634, 272] on div "Infrastructure" at bounding box center [858, 270] width 580 height 27
click at [579, 271] on icon at bounding box center [583, 270] width 16 height 1
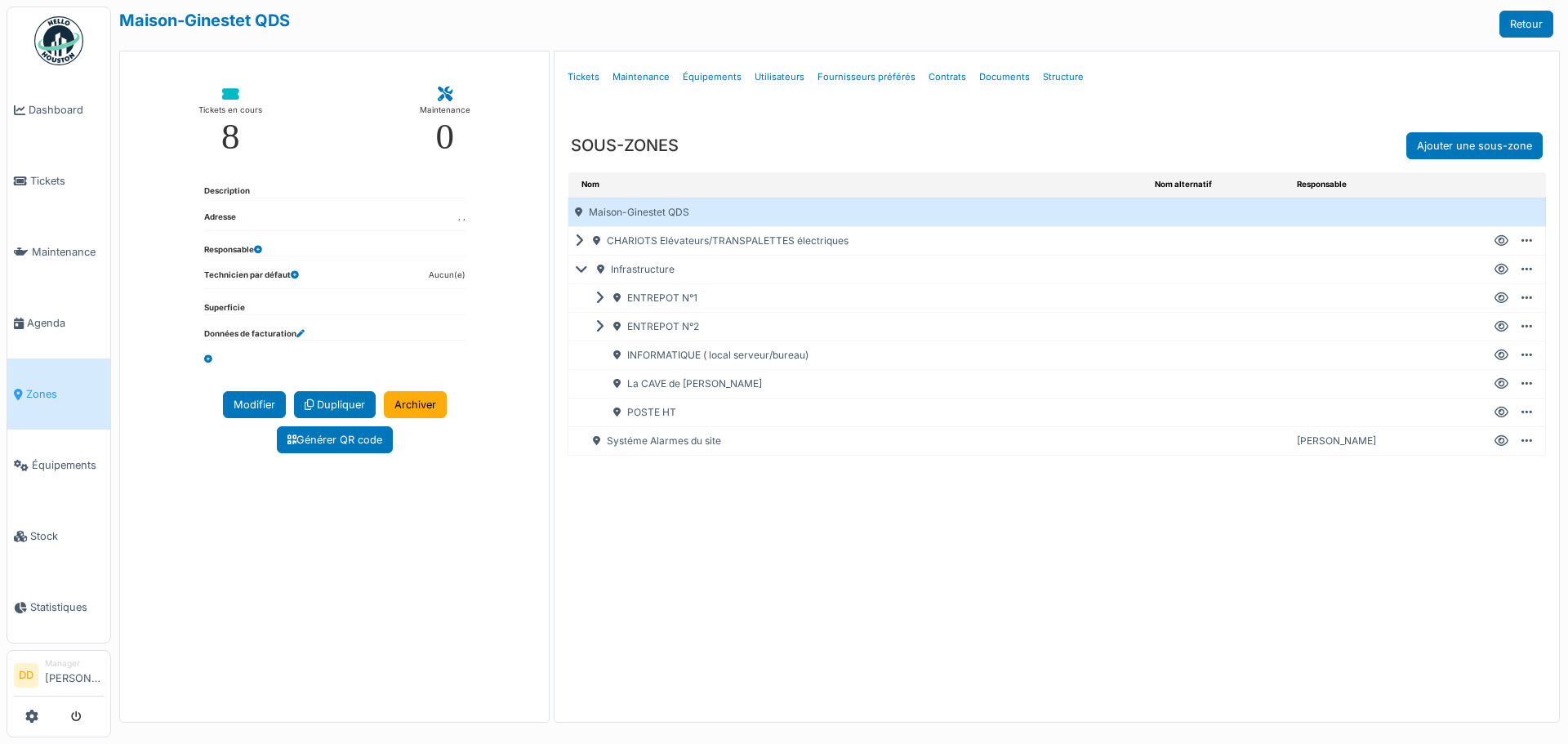
click at [662, 298] on div "ENTREPOT N°1" at bounding box center [868, 298] width 559 height 27
click at [601, 298] on icon at bounding box center [603, 298] width 16 height 1
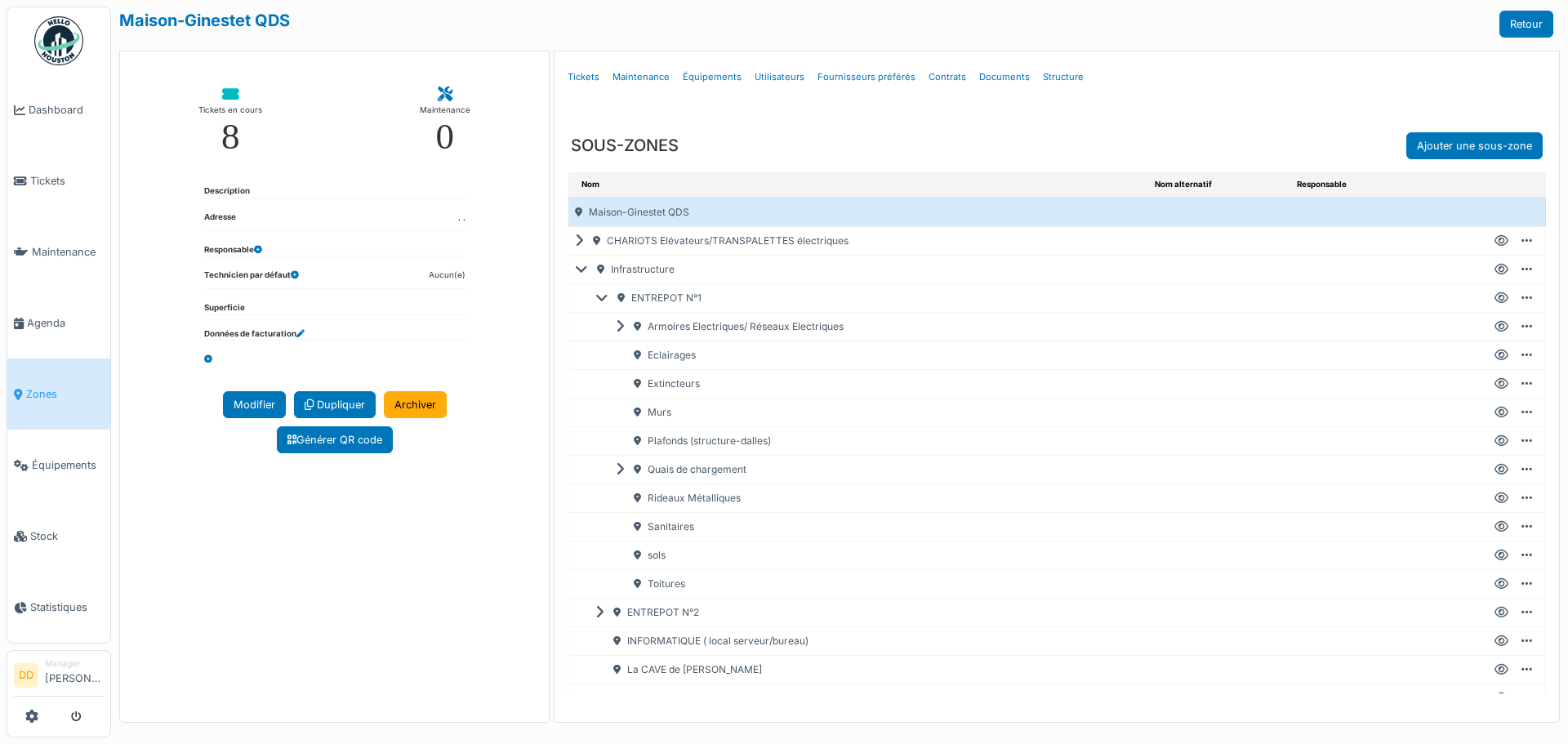
click at [583, 270] on icon at bounding box center [585, 270] width 20 height 1
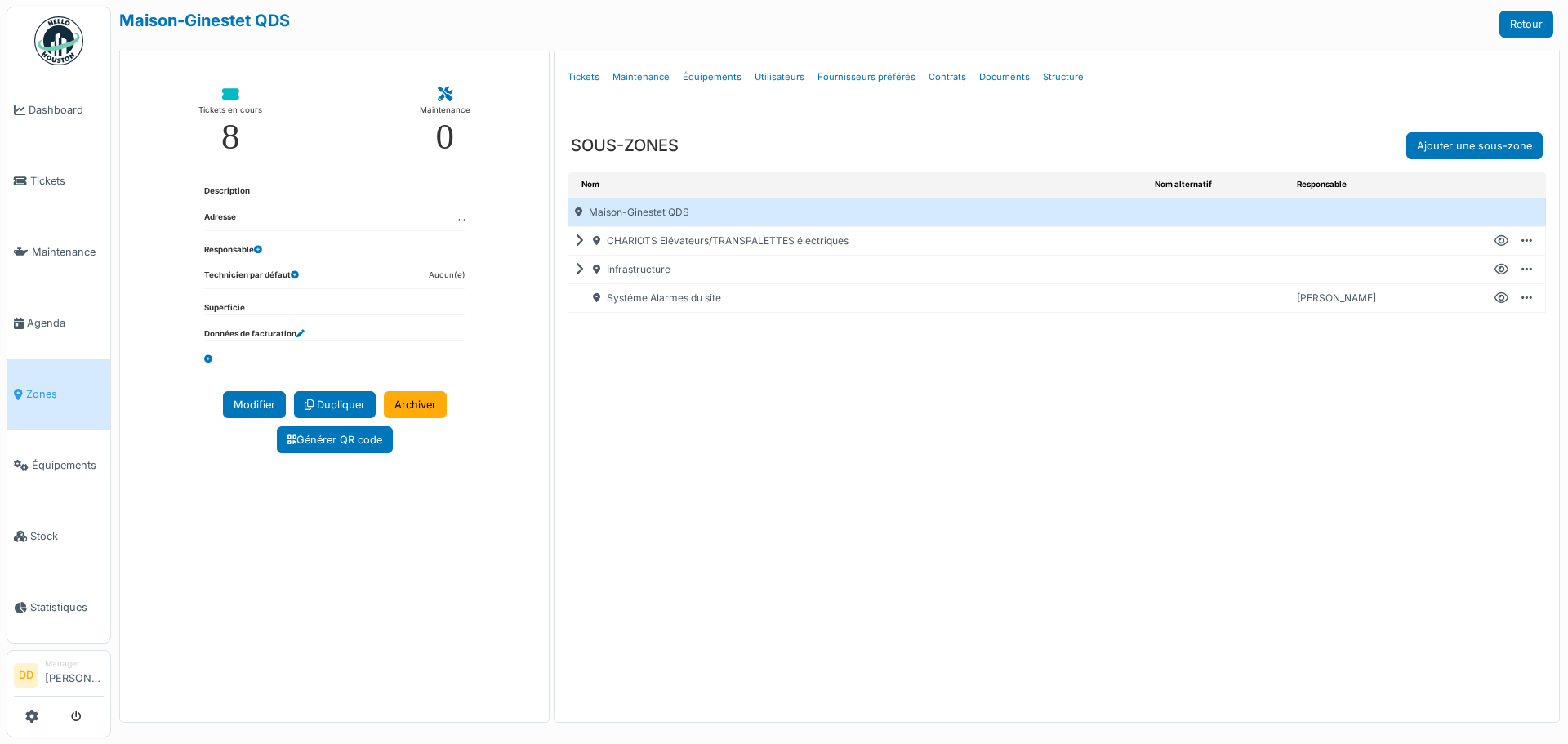
click at [597, 298] on icon at bounding box center [600, 298] width 14 height 10
click at [582, 241] on icon at bounding box center [583, 241] width 16 height 1
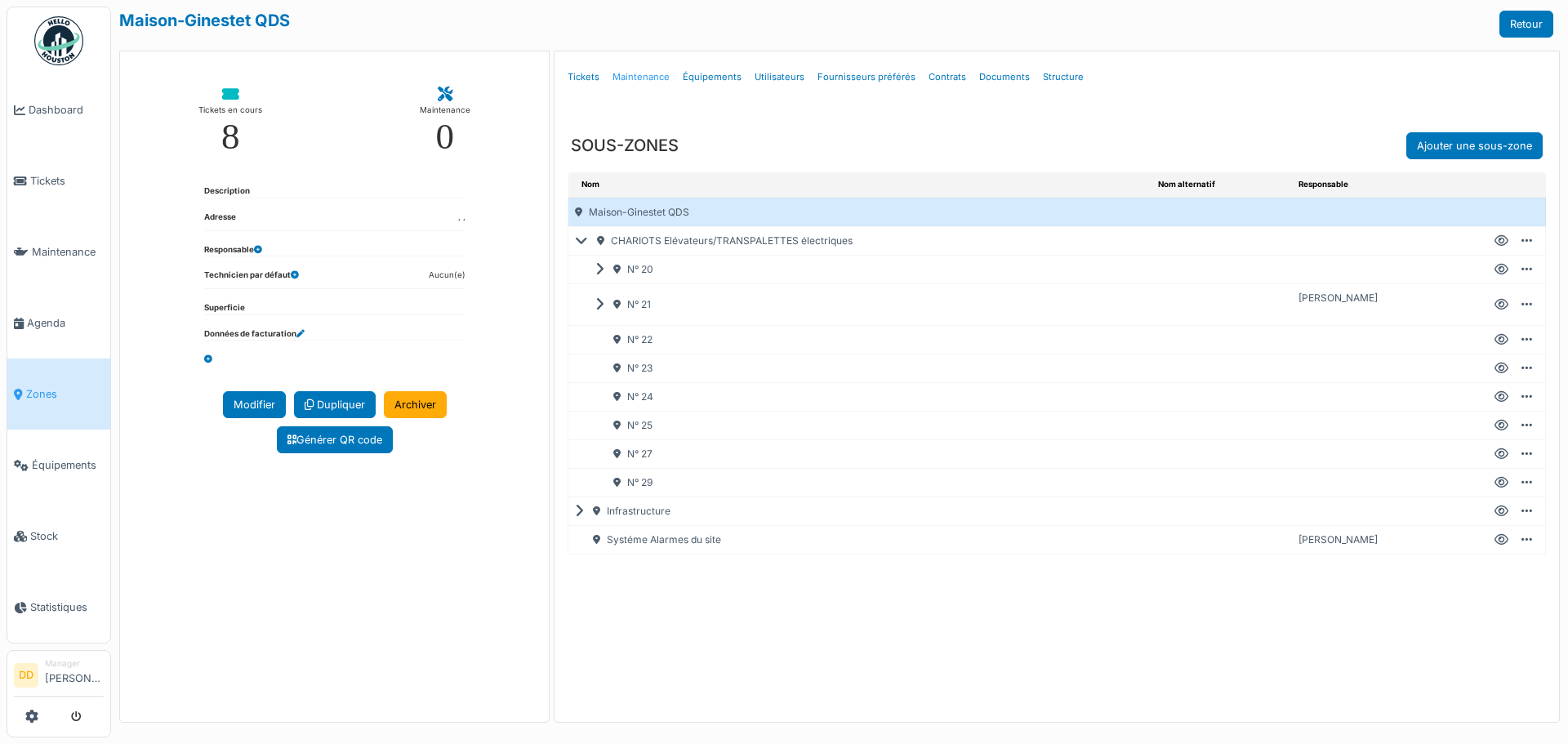
click at [648, 72] on link "Maintenance" at bounding box center [641, 76] width 70 height 38
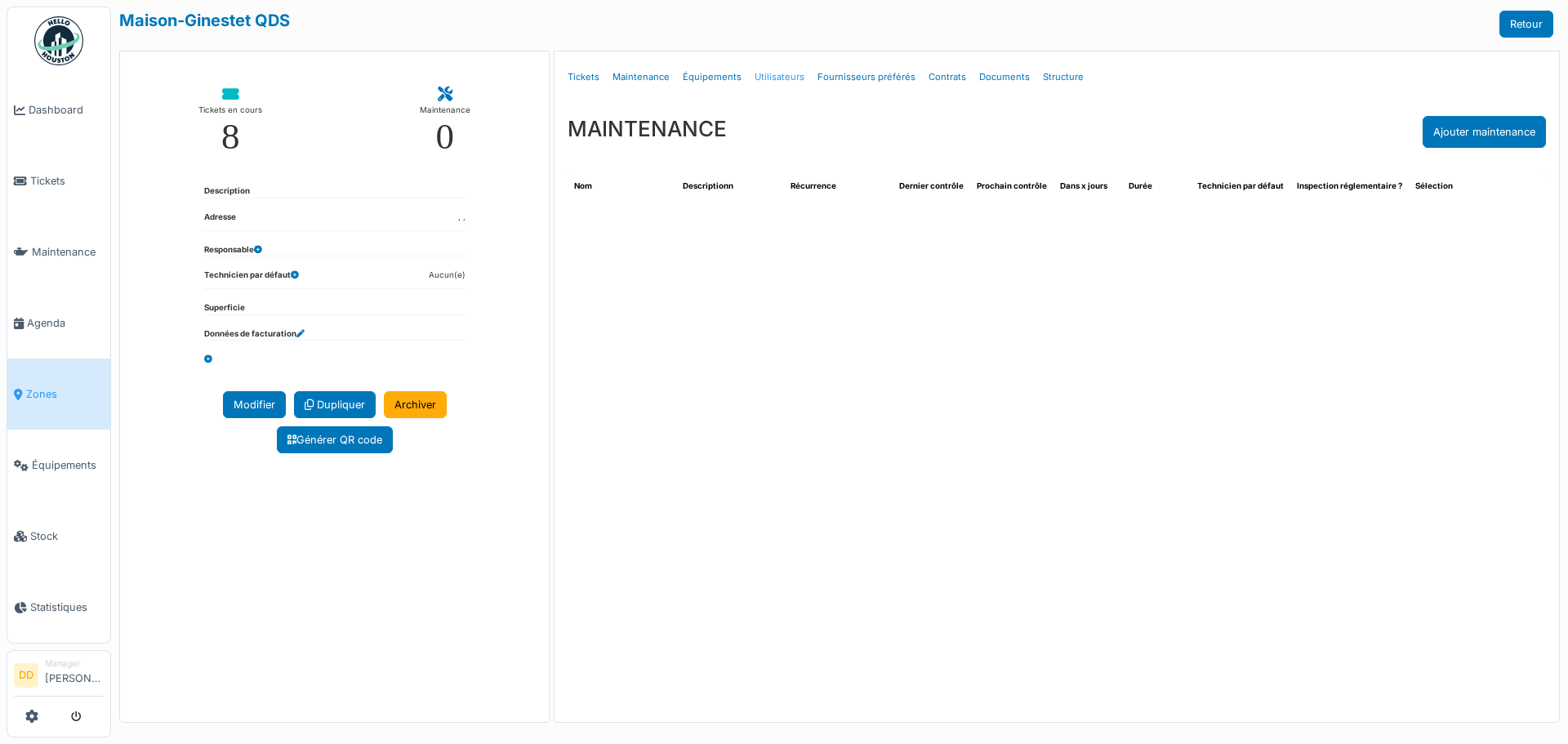
click at [772, 77] on link "Utilisateurs" at bounding box center [779, 76] width 63 height 38
select select "***"
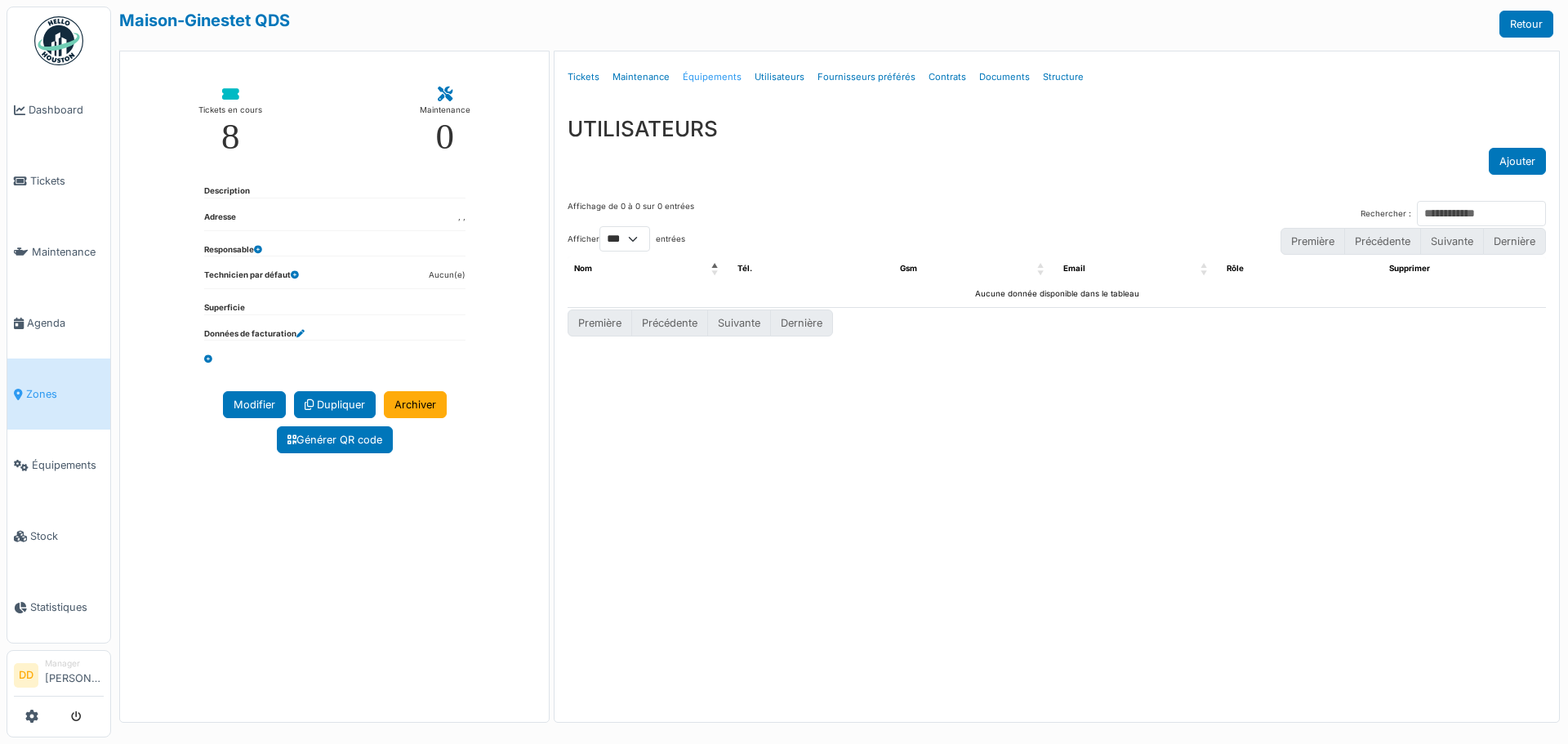
click at [697, 77] on link "Équipements" at bounding box center [713, 76] width 72 height 38
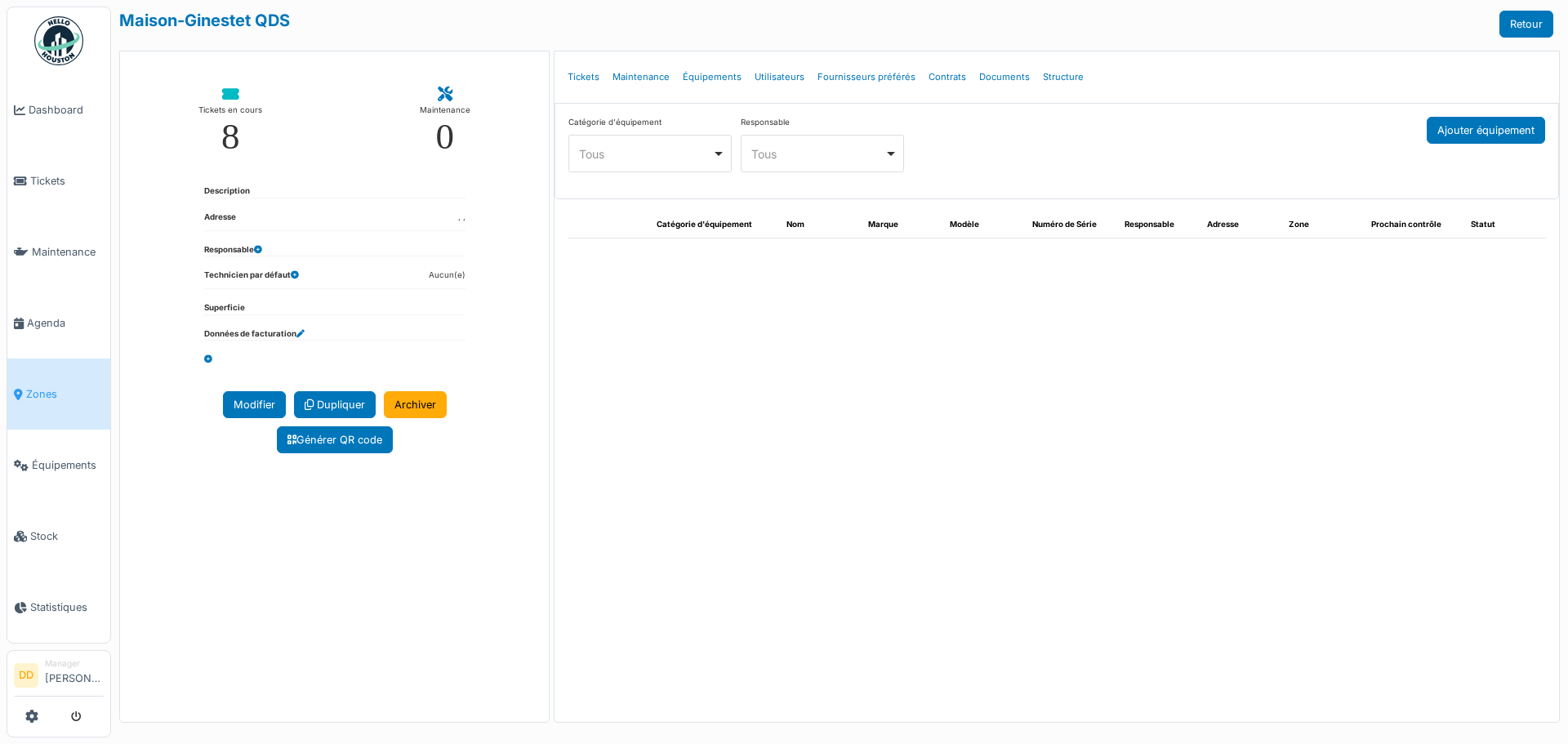
select select "***"
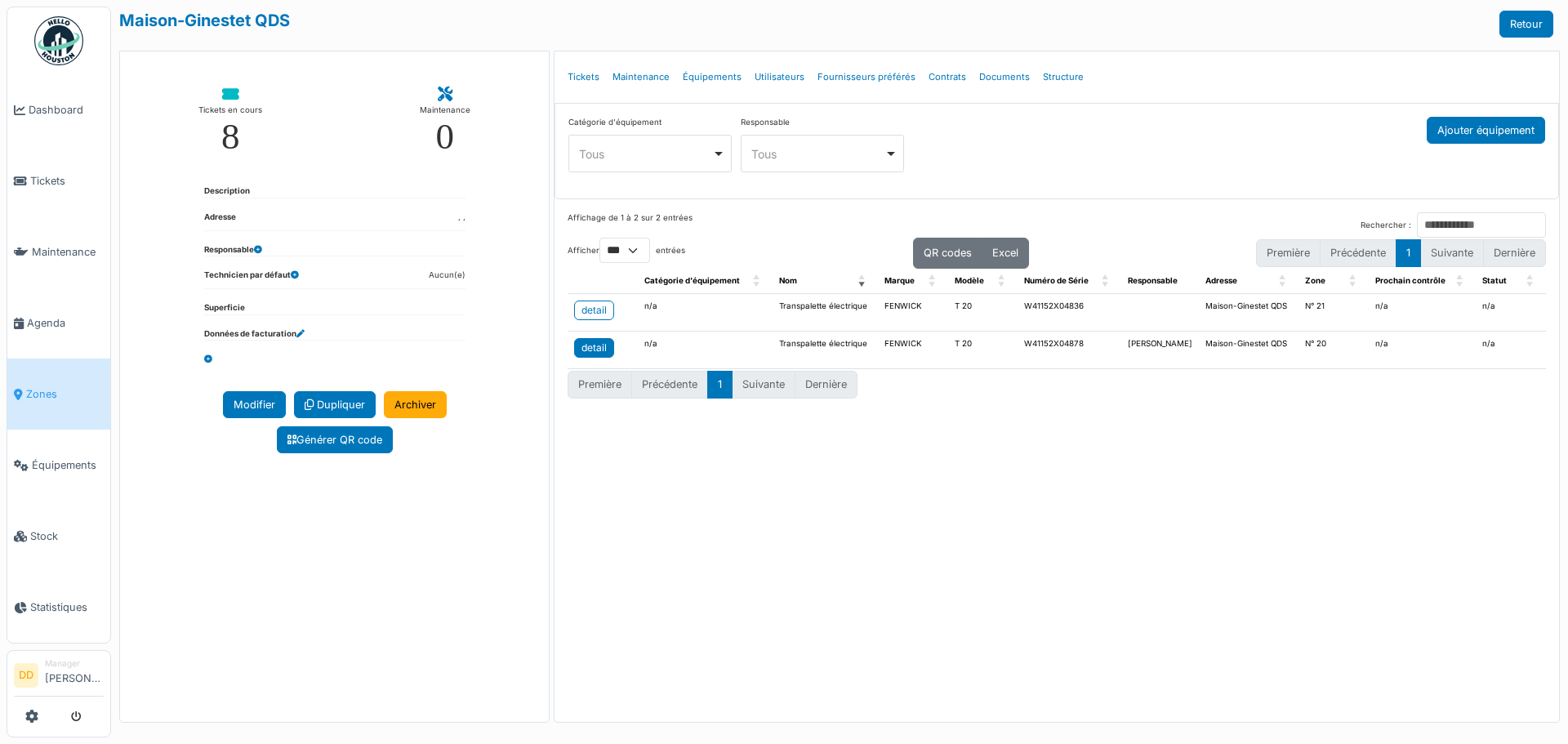
click at [586, 349] on div "detail" at bounding box center [594, 347] width 25 height 15
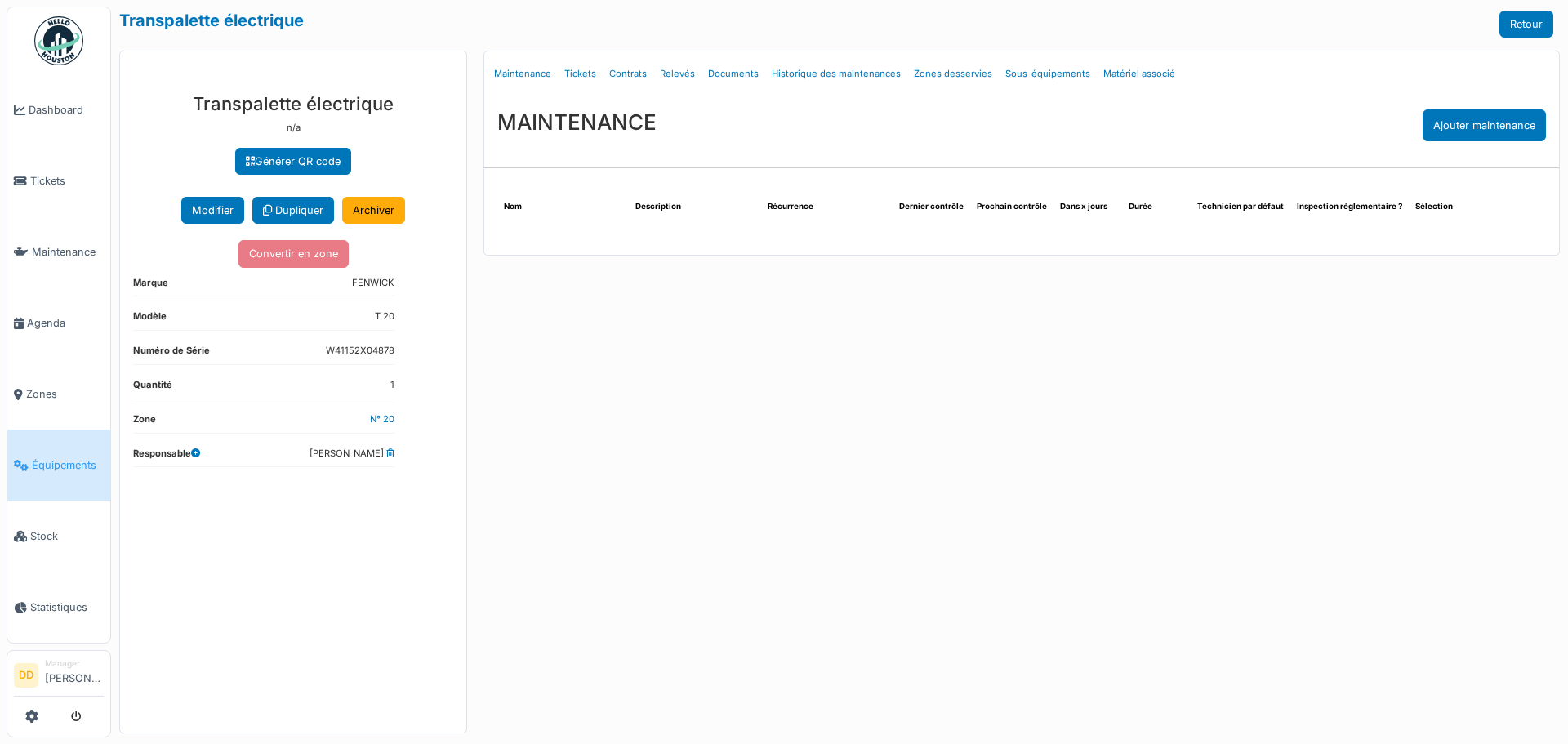
select select "***"
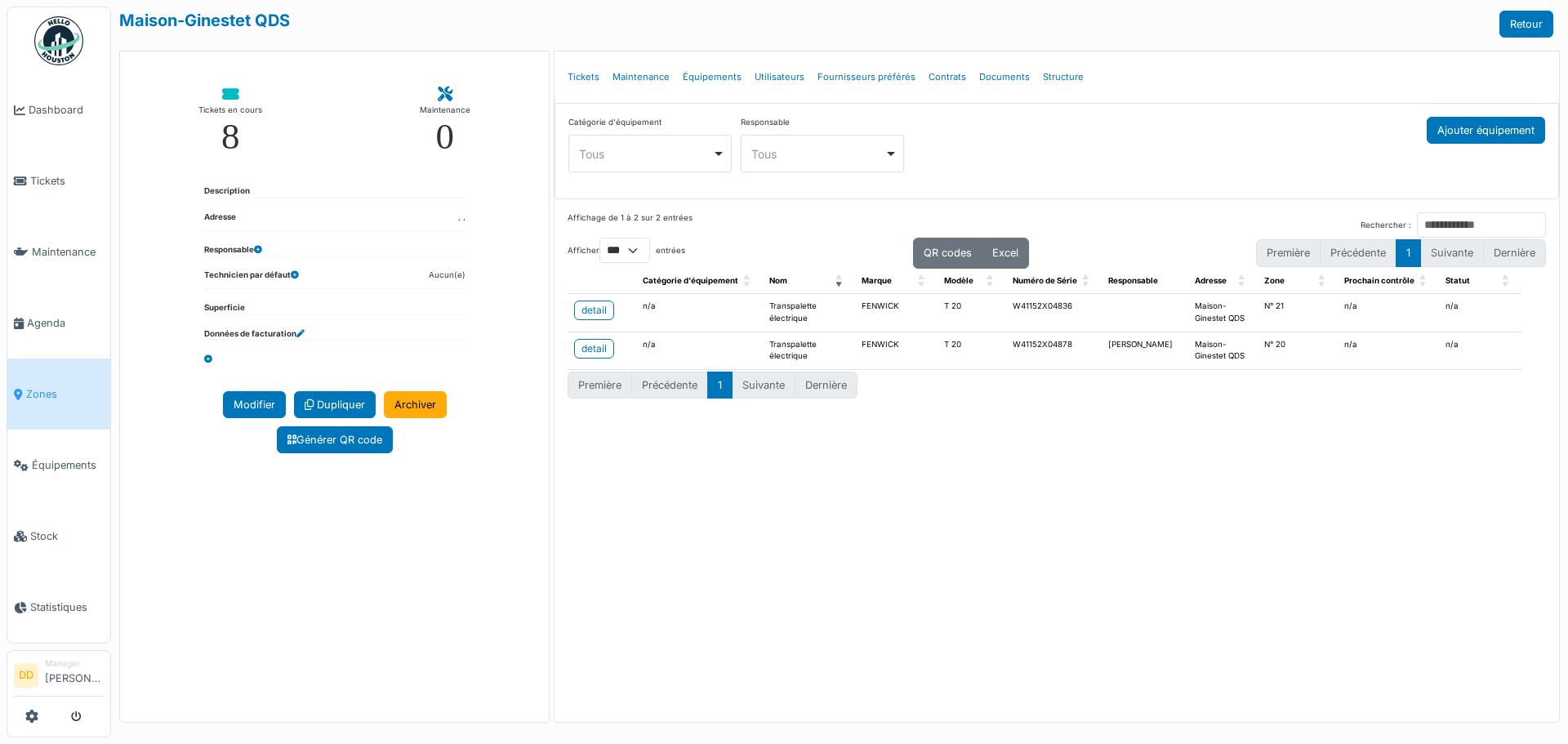
select select "***"
